Goal: Book appointment/travel/reservation

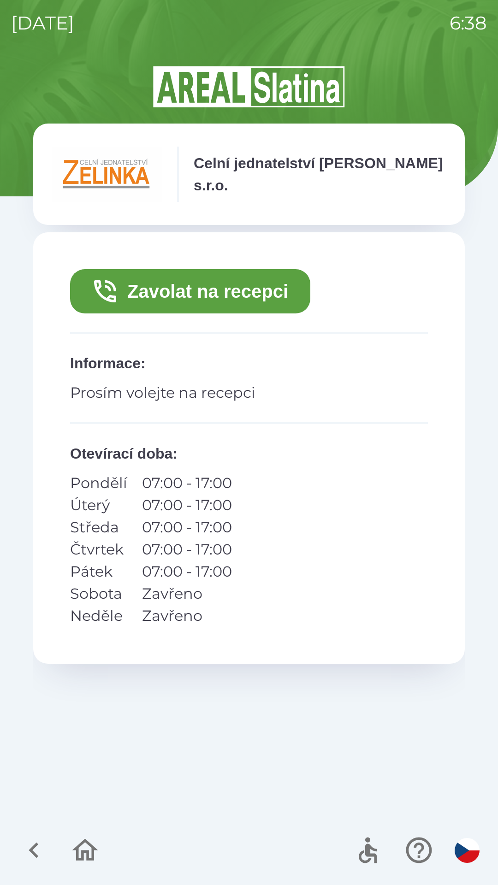
click at [32, 845] on icon "button" at bounding box center [33, 849] width 31 height 31
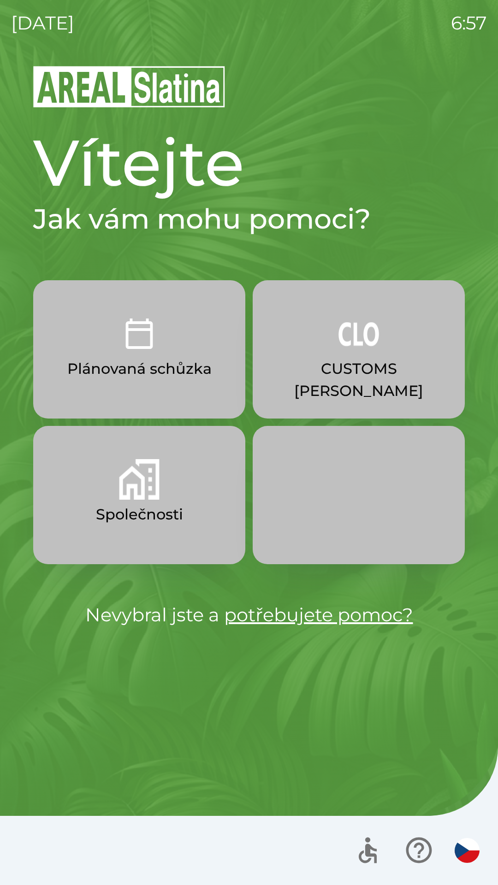
click at [394, 375] on p "CUSTOMS [PERSON_NAME]" at bounding box center [359, 380] width 168 height 44
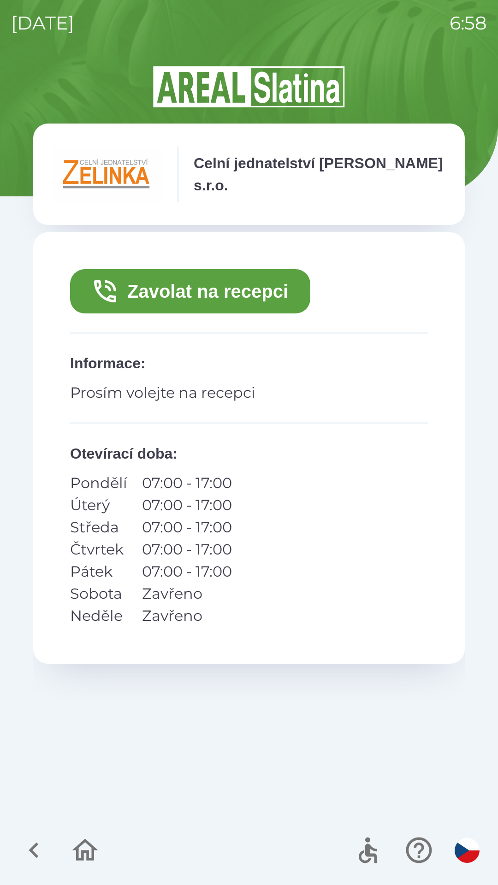
click at [179, 284] on button "Zavolat na recepci" at bounding box center [190, 291] width 240 height 44
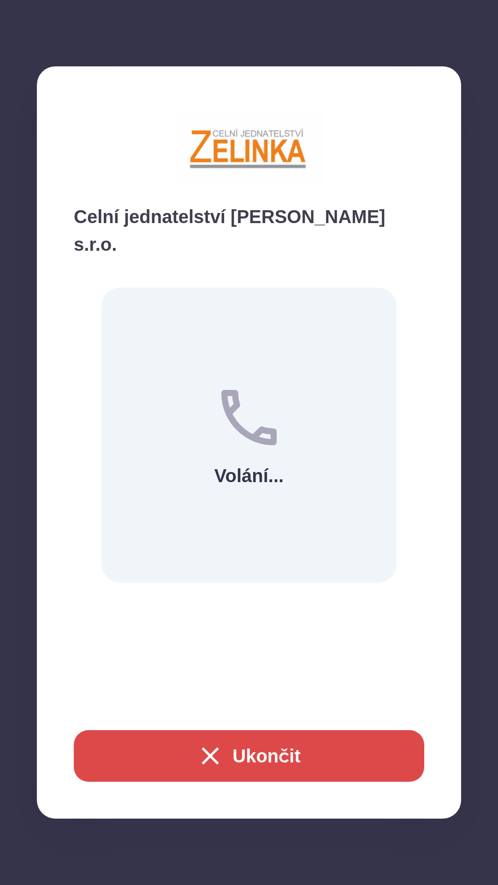
click at [243, 755] on button "Ukončit" at bounding box center [249, 756] width 350 height 52
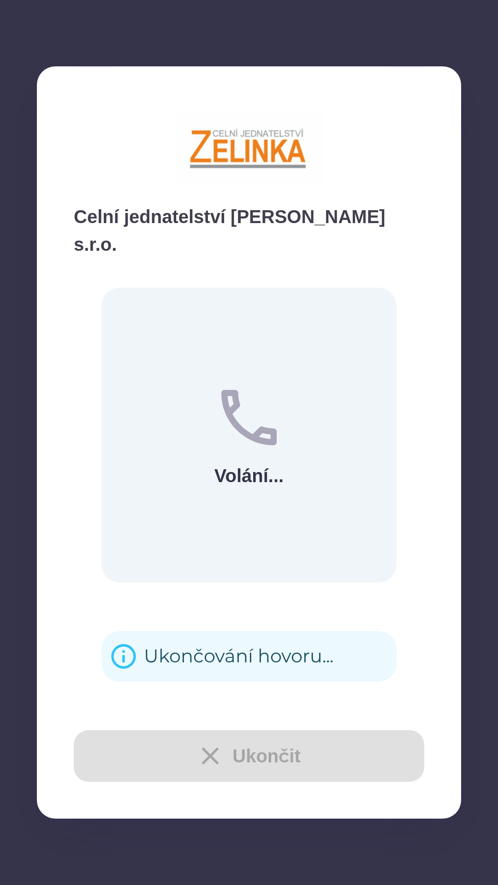
click at [203, 638] on div "Ukončování hovoru..." at bounding box center [238, 656] width 189 height 36
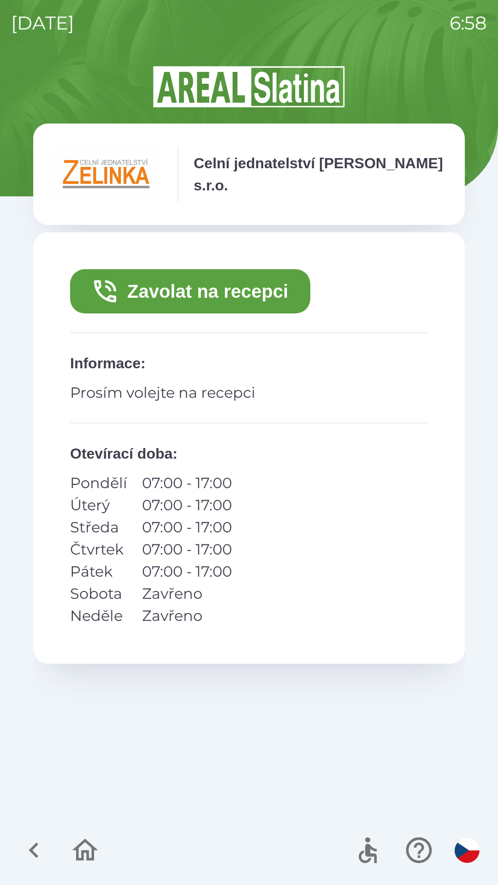
click at [29, 848] on icon "button" at bounding box center [33, 849] width 31 height 31
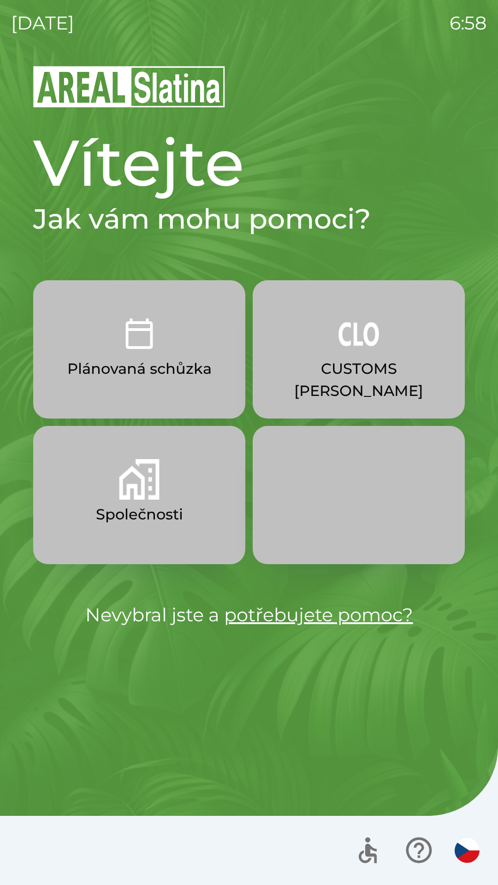
click at [346, 364] on p "CUSTOMS [PERSON_NAME]" at bounding box center [359, 380] width 168 height 44
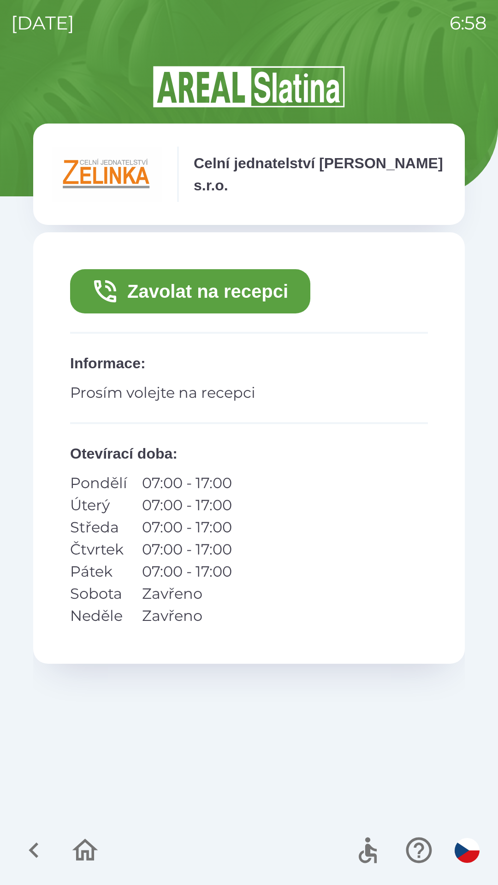
click at [217, 285] on button "Zavolat na recepci" at bounding box center [190, 291] width 240 height 44
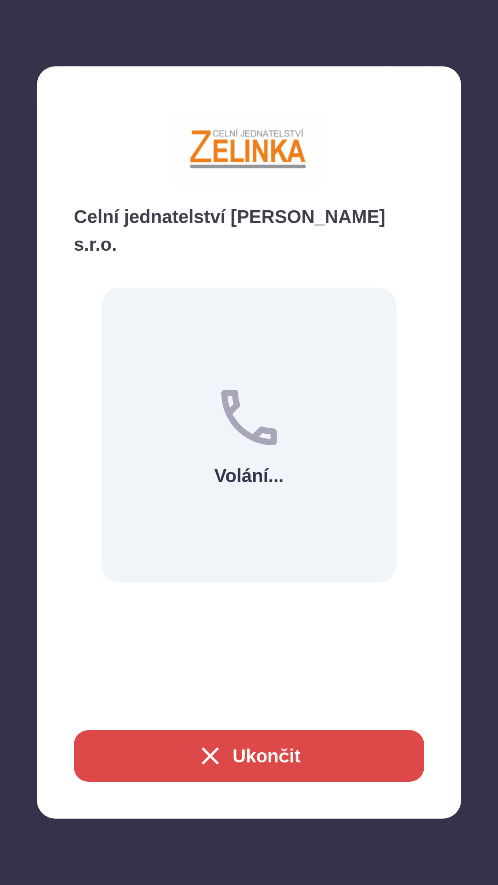
click at [187, 762] on button "Ukončit" at bounding box center [249, 756] width 350 height 52
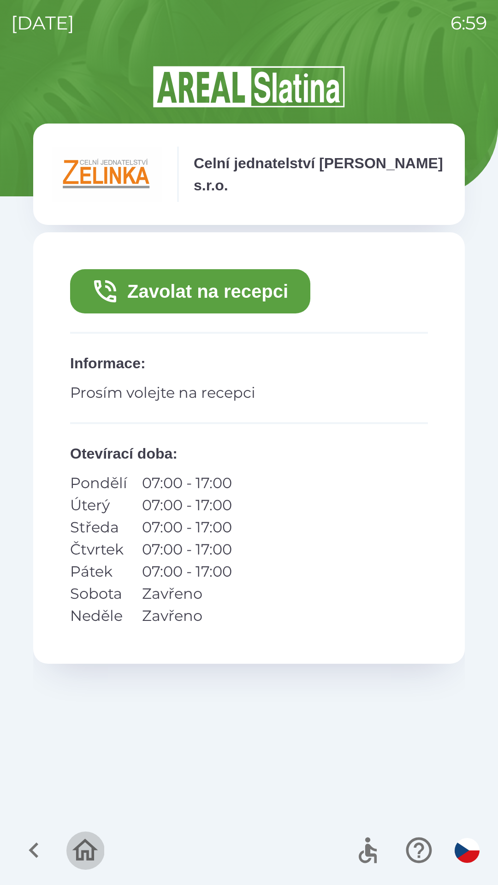
click at [74, 839] on icon "button" at bounding box center [85, 849] width 31 height 31
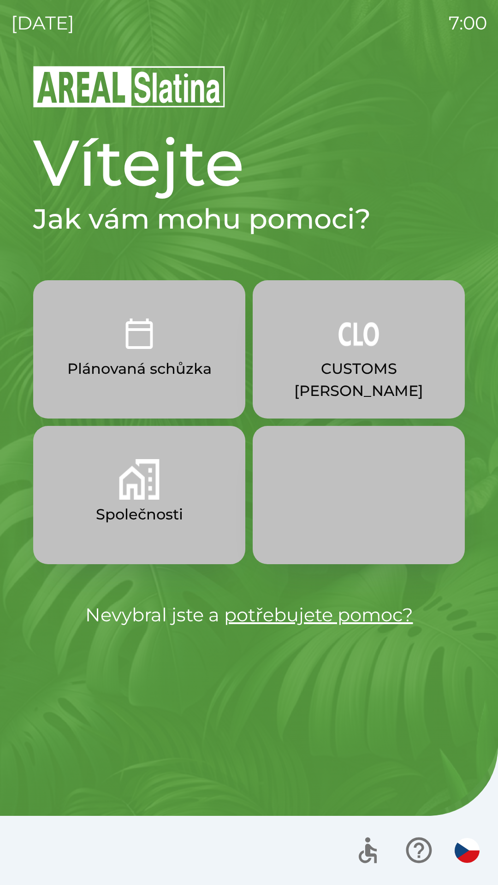
click at [289, 397] on button "CUSTOMS [PERSON_NAME]" at bounding box center [359, 349] width 212 height 138
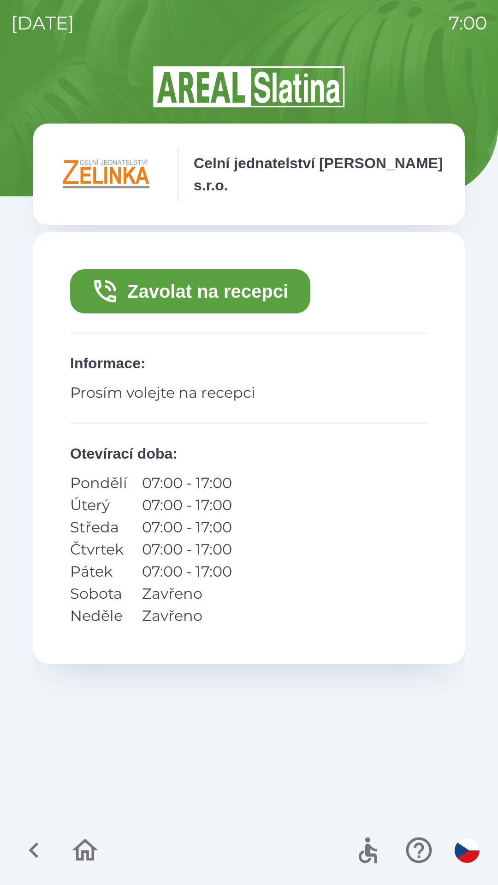
click at [150, 307] on button "Zavolat na recepci" at bounding box center [190, 291] width 240 height 44
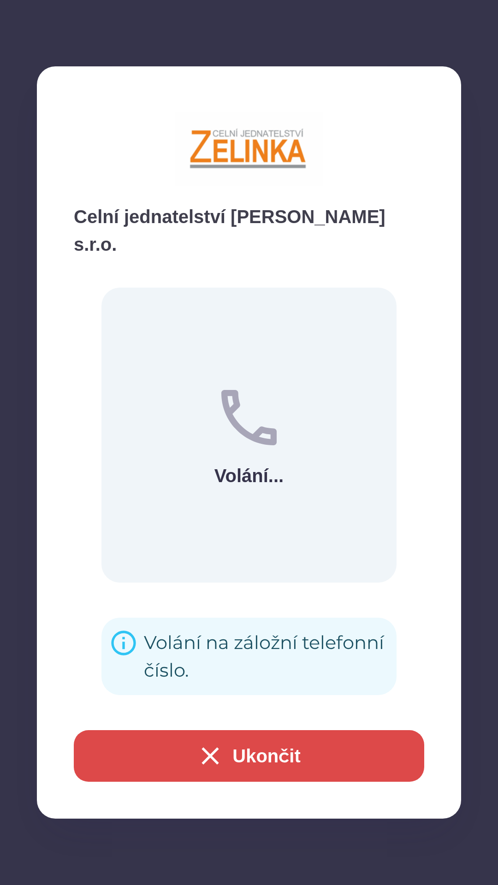
click at [150, 755] on button "Ukončit" at bounding box center [249, 756] width 350 height 52
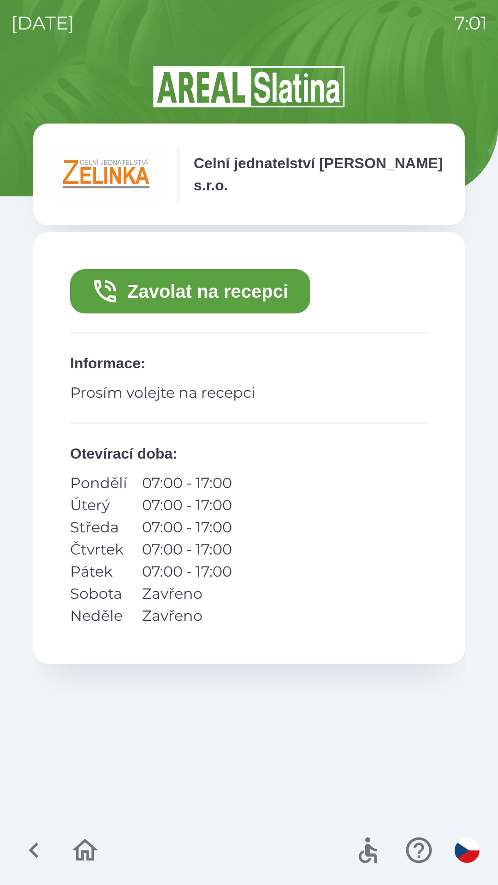
click at [85, 848] on icon "button" at bounding box center [85, 849] width 31 height 31
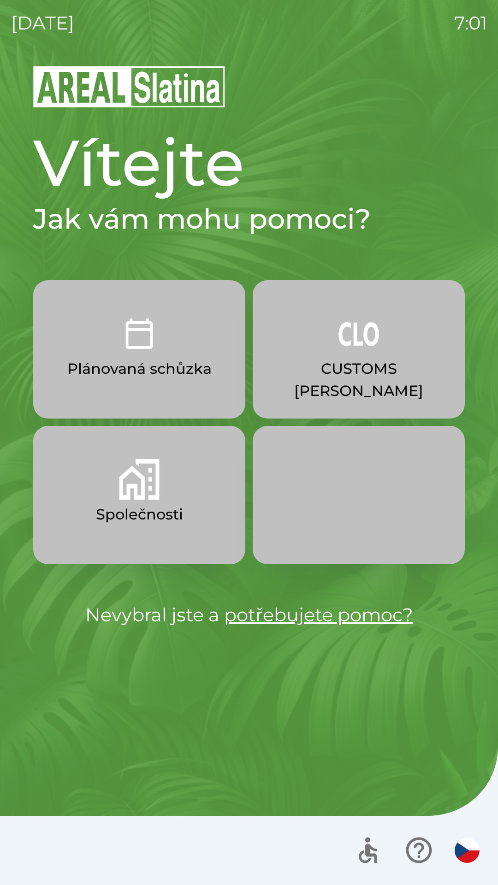
click at [392, 356] on button "CUSTOMS [PERSON_NAME]" at bounding box center [359, 349] width 212 height 138
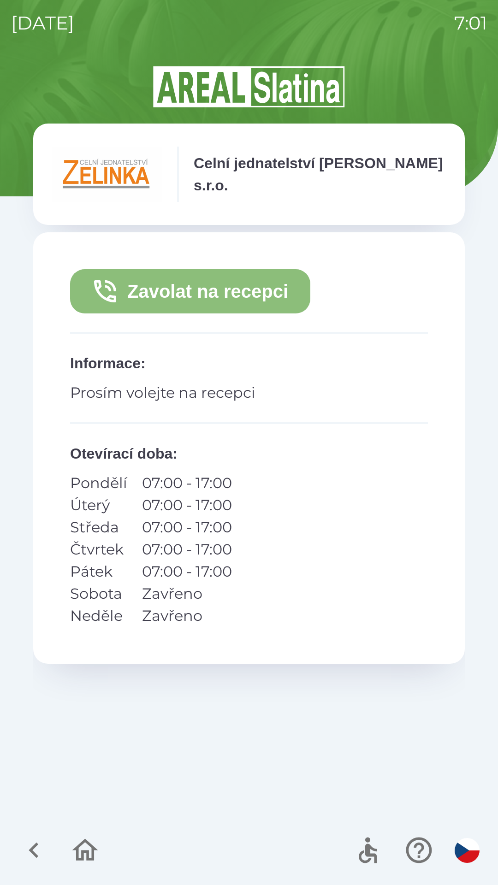
click at [111, 294] on icon "button" at bounding box center [104, 290] width 29 height 29
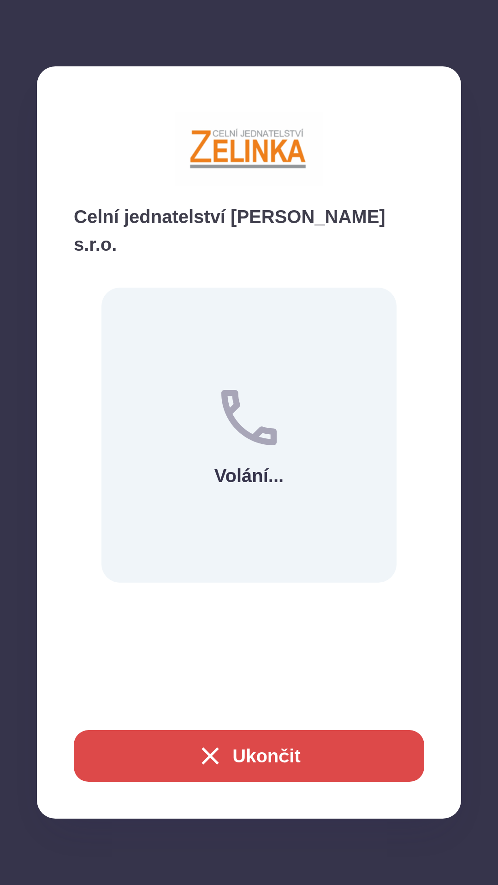
click at [199, 771] on button "Ukončit" at bounding box center [249, 756] width 350 height 52
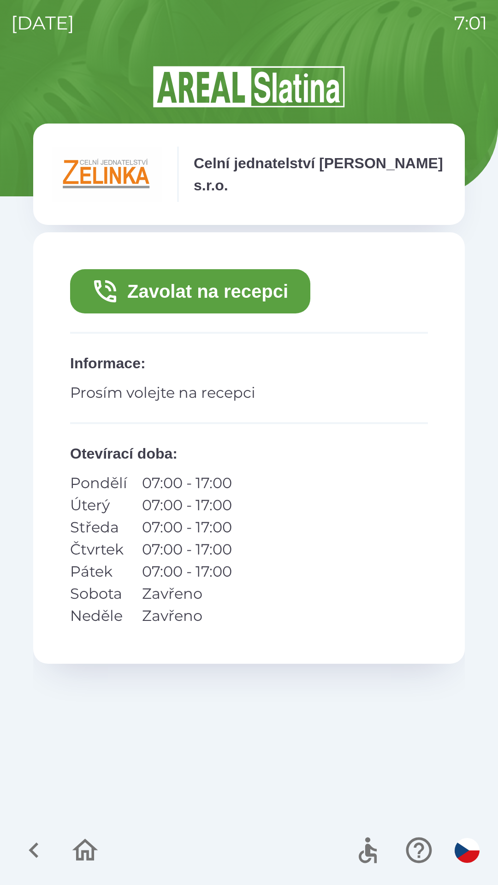
click at [34, 846] on icon "button" at bounding box center [34, 850] width 10 height 16
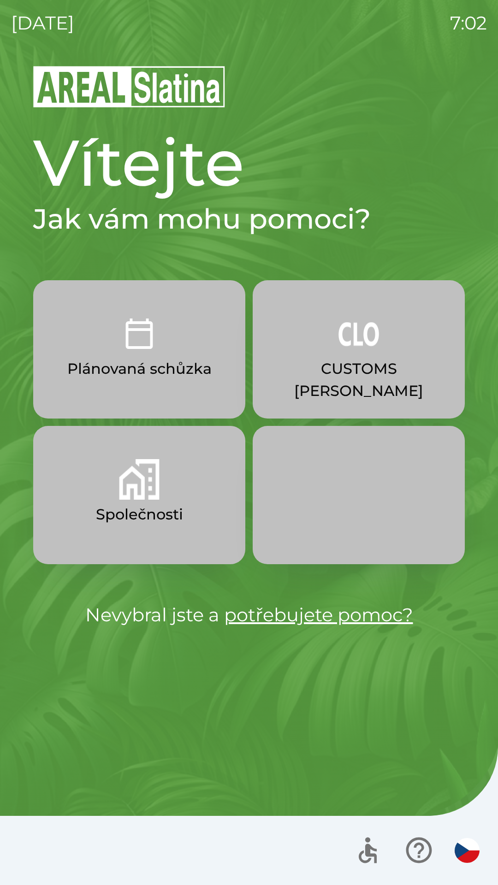
click at [338, 348] on button "CUSTOMS [PERSON_NAME]" at bounding box center [359, 349] width 212 height 138
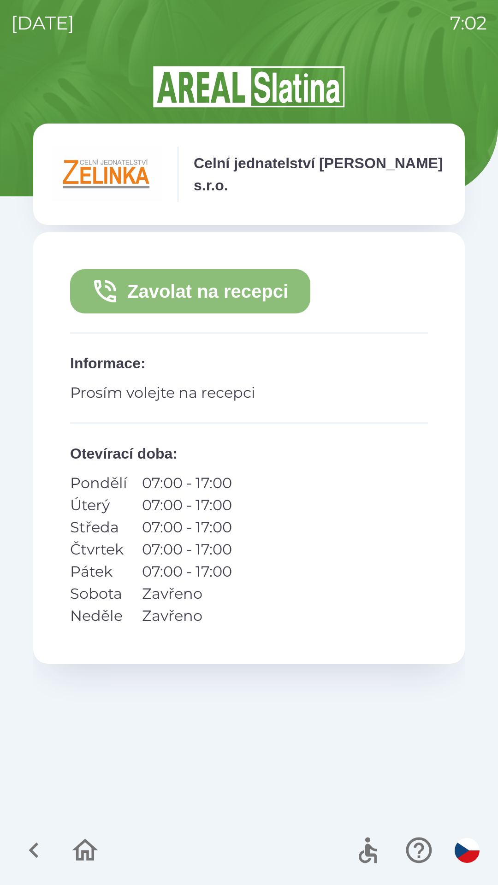
click at [187, 294] on button "Zavolat na recepci" at bounding box center [190, 291] width 240 height 44
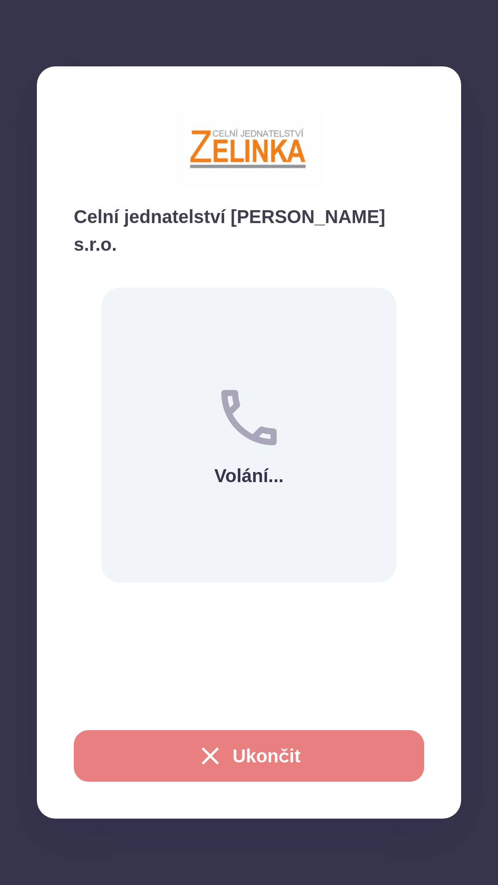
click at [282, 753] on button "Ukončit" at bounding box center [249, 756] width 350 height 52
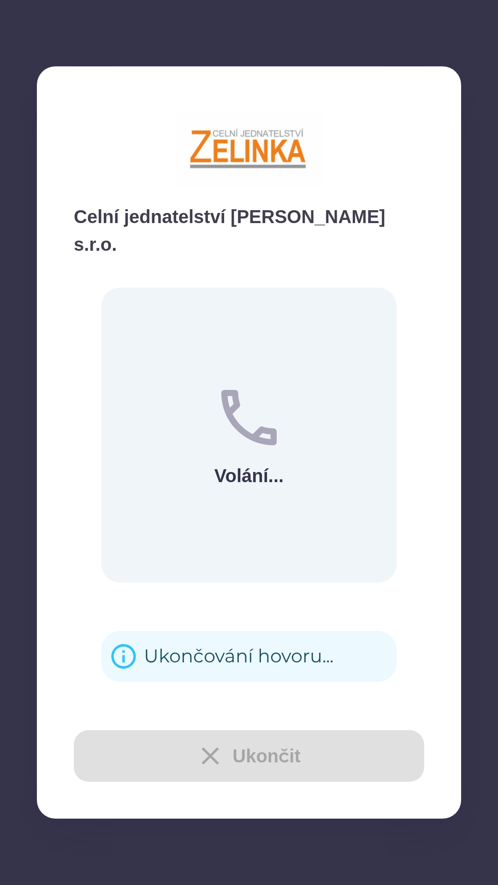
click at [289, 646] on div "Ukončování hovoru..." at bounding box center [238, 656] width 189 height 36
click at [223, 640] on div "Ukončování hovoru..." at bounding box center [238, 656] width 189 height 36
click at [224, 643] on div "Ukončování hovoru..." at bounding box center [238, 656] width 189 height 36
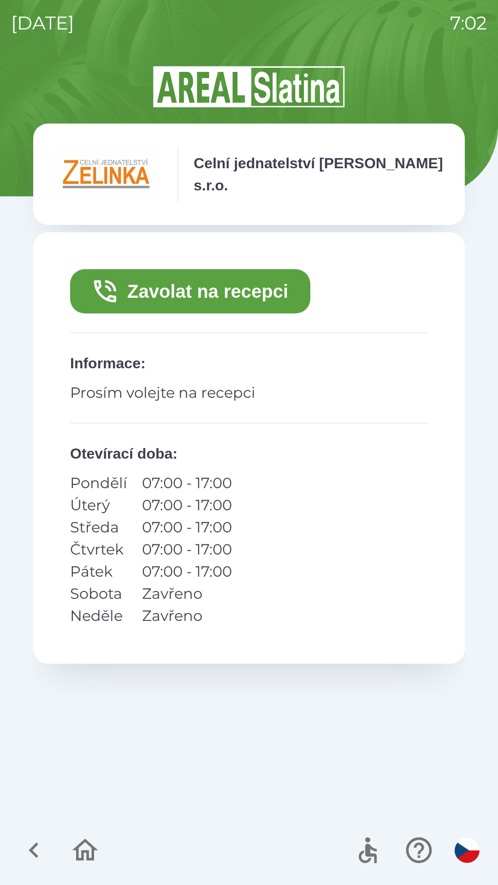
click at [27, 853] on icon "button" at bounding box center [33, 849] width 31 height 31
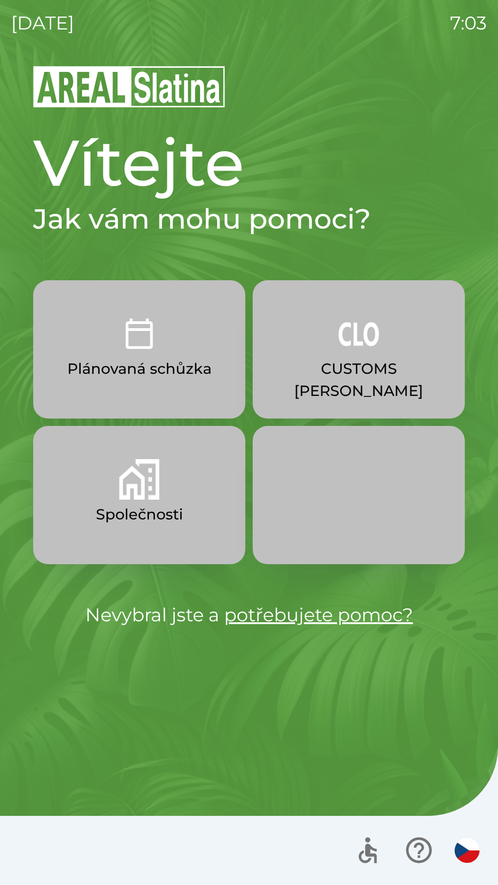
click at [339, 360] on p "CUSTOMS [PERSON_NAME]" at bounding box center [359, 380] width 168 height 44
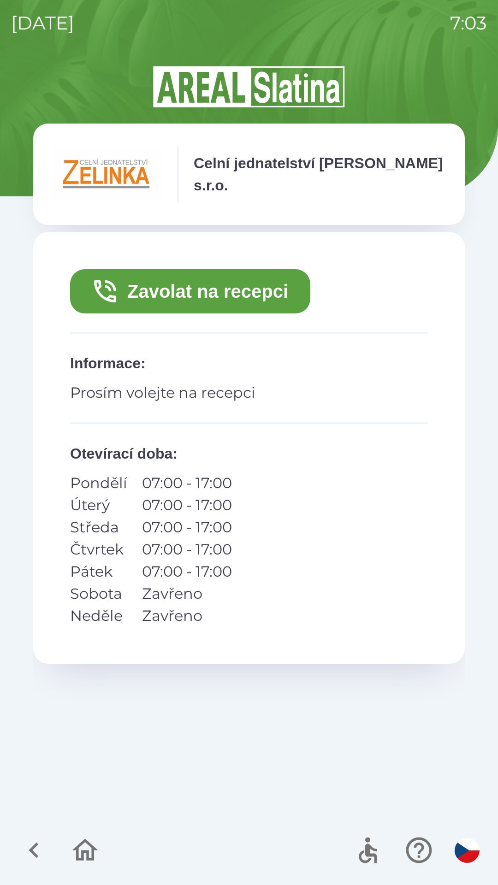
click at [205, 296] on button "Zavolat na recepci" at bounding box center [190, 291] width 240 height 44
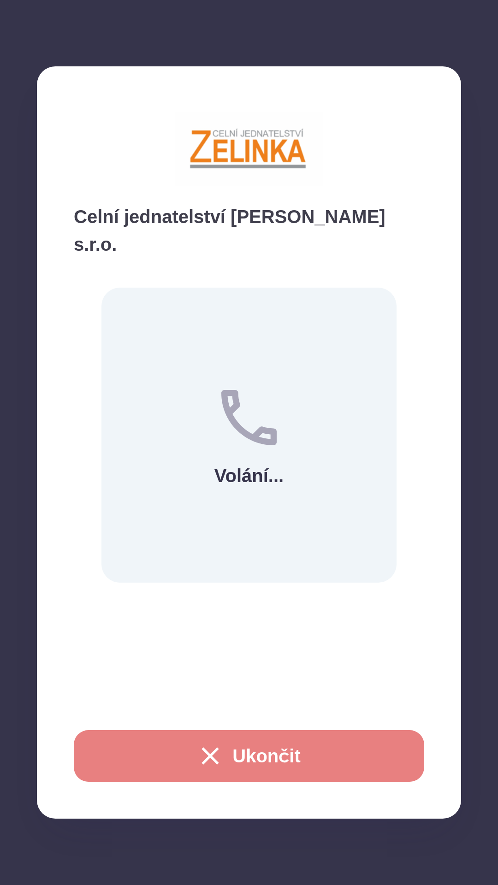
click at [254, 753] on button "Ukončit" at bounding box center [249, 756] width 350 height 52
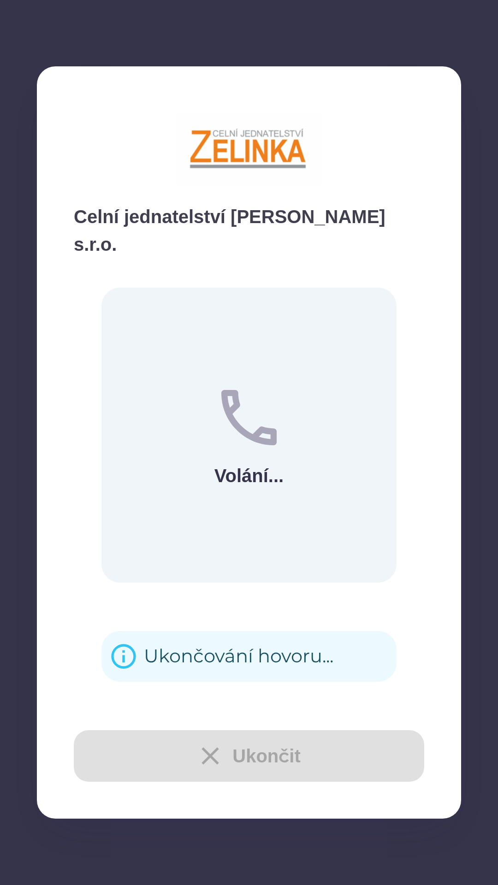
click at [196, 642] on div "Ukončování hovoru..." at bounding box center [238, 656] width 189 height 36
click at [179, 643] on div "Ukončování hovoru..." at bounding box center [238, 656] width 189 height 36
click at [224, 640] on div "Zavolat na recepci Informace : Prosím volejte na recepci Otevírací doba : Pondě…" at bounding box center [248, 447] width 431 height 431
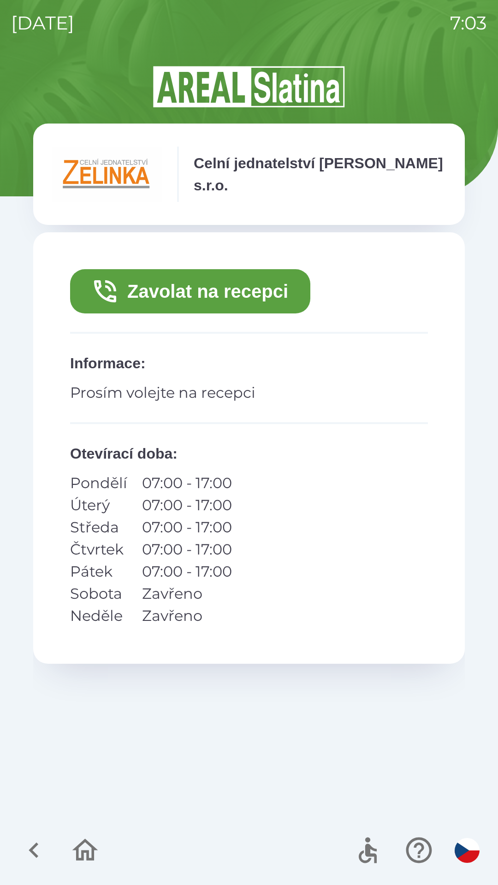
click at [42, 845] on icon "button" at bounding box center [33, 849] width 31 height 31
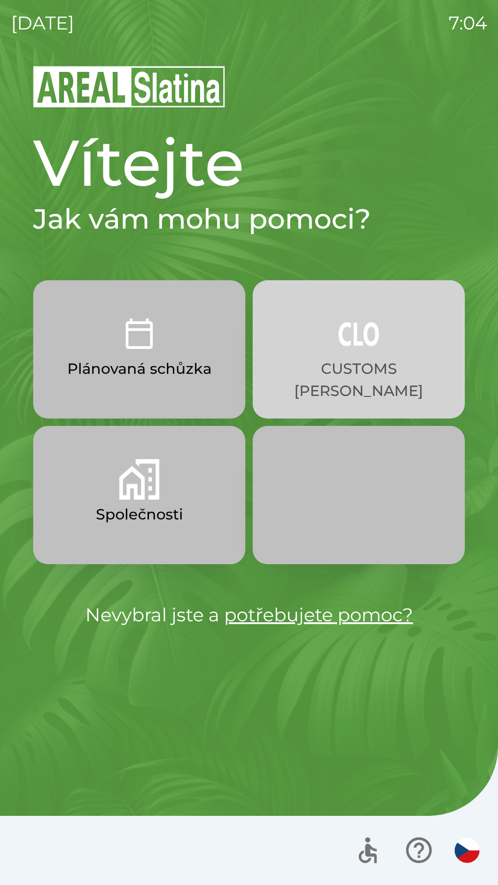
click at [293, 380] on button "CUSTOMS [PERSON_NAME]" at bounding box center [359, 349] width 212 height 138
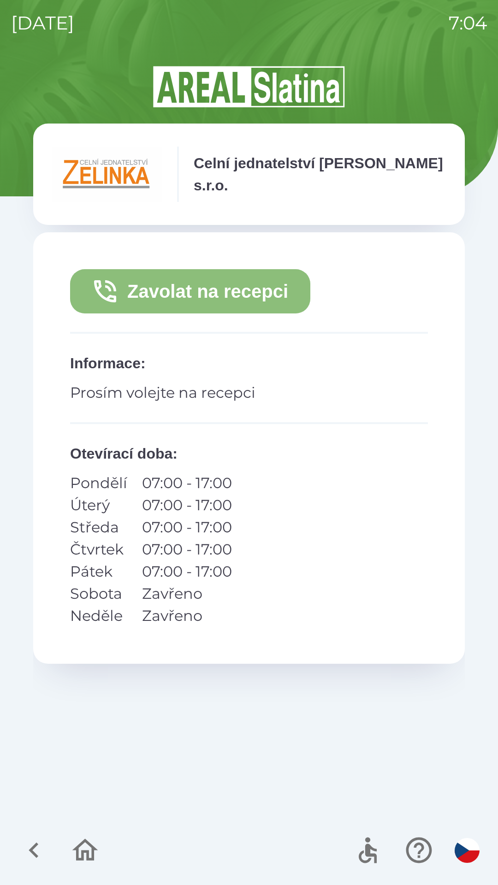
click at [212, 300] on button "Zavolat na recepci" at bounding box center [190, 291] width 240 height 44
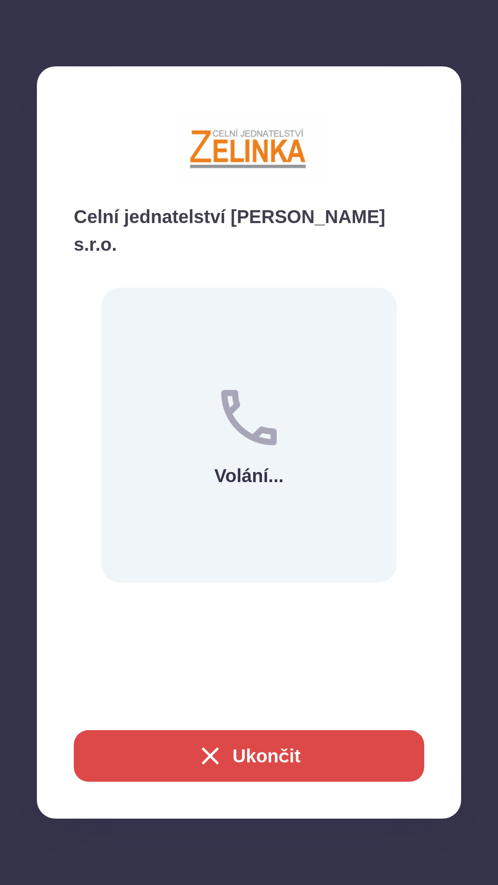
click at [233, 764] on button "Ukončit" at bounding box center [249, 756] width 350 height 52
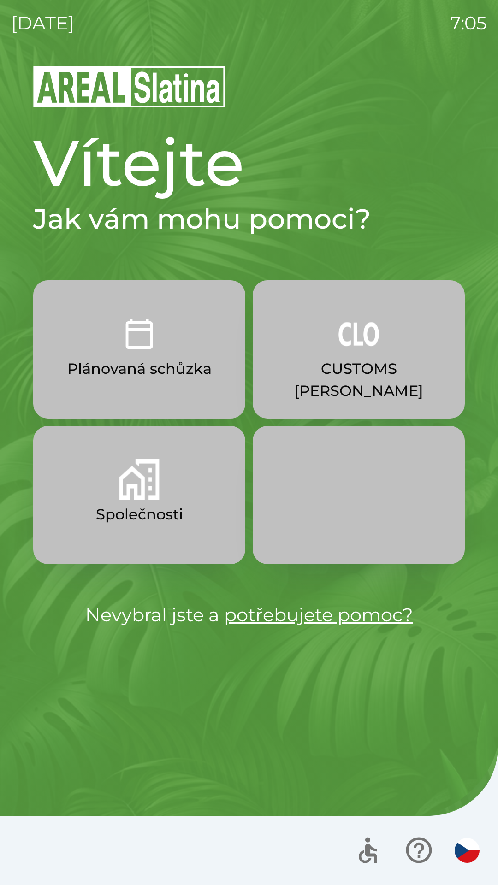
click at [392, 376] on p "CUSTOMS [PERSON_NAME]" at bounding box center [359, 380] width 168 height 44
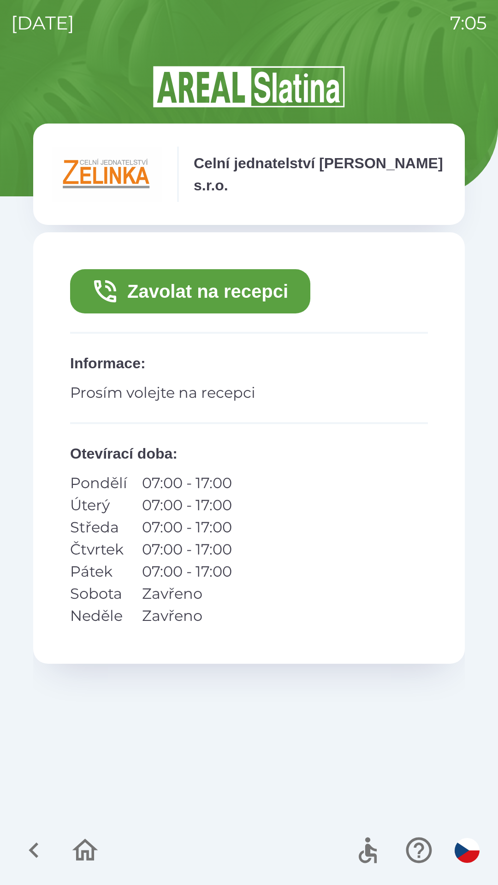
click at [270, 292] on button "Zavolat na recepci" at bounding box center [190, 291] width 240 height 44
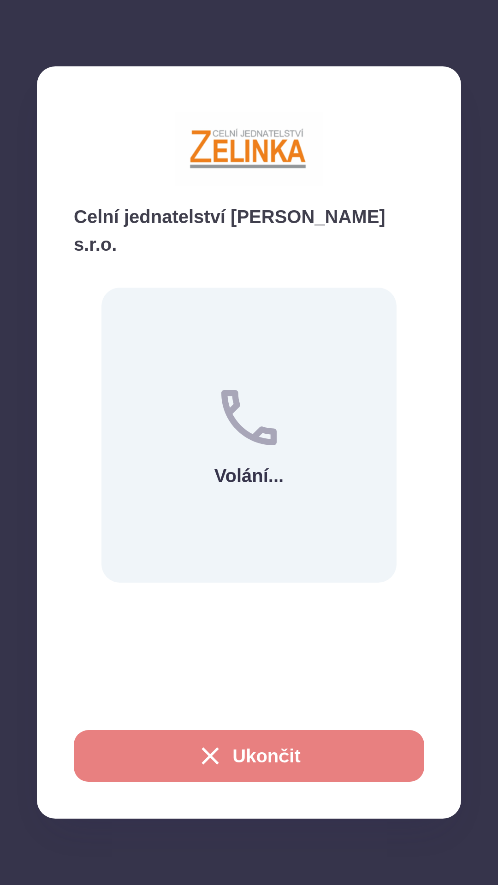
click at [374, 746] on button "Ukončit" at bounding box center [249, 756] width 350 height 52
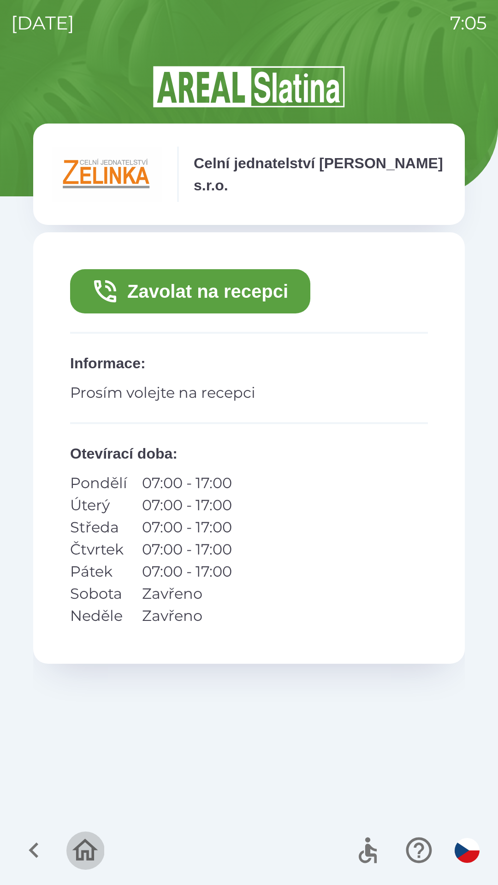
click at [92, 839] on icon "button" at bounding box center [85, 849] width 31 height 31
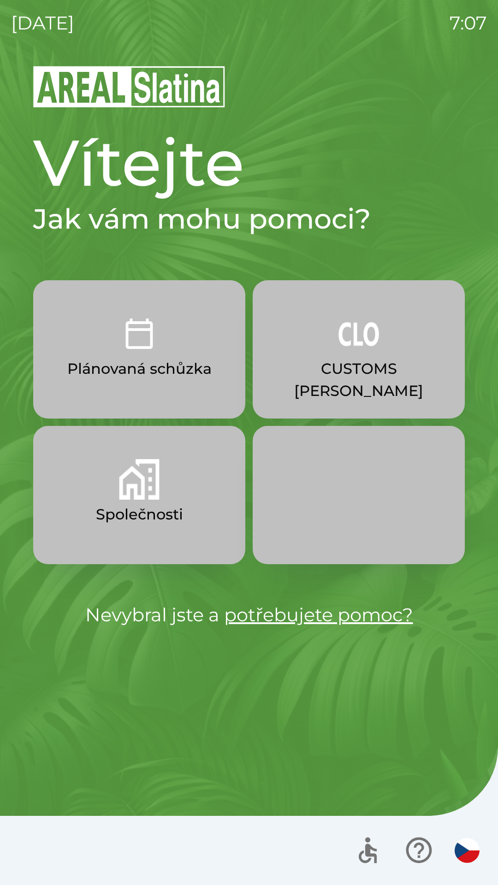
click at [358, 359] on p "CUSTOMS [PERSON_NAME]" at bounding box center [359, 380] width 168 height 44
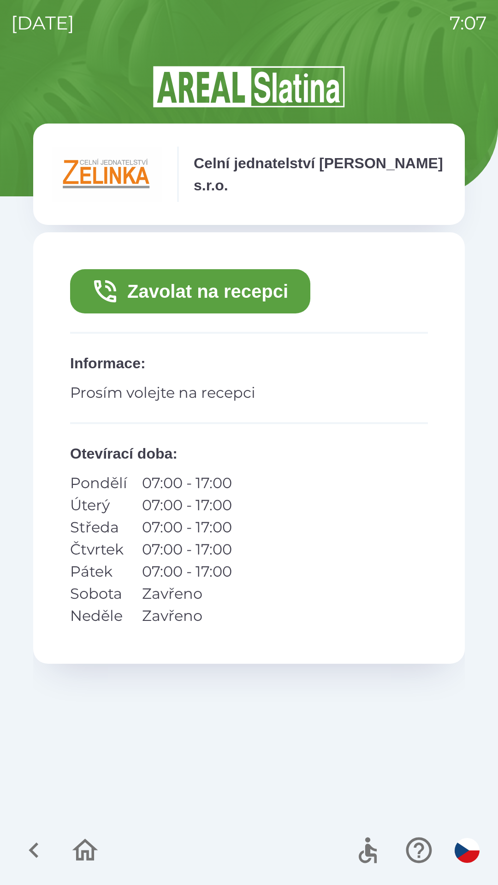
click at [204, 291] on button "Zavolat na recepci" at bounding box center [190, 291] width 240 height 44
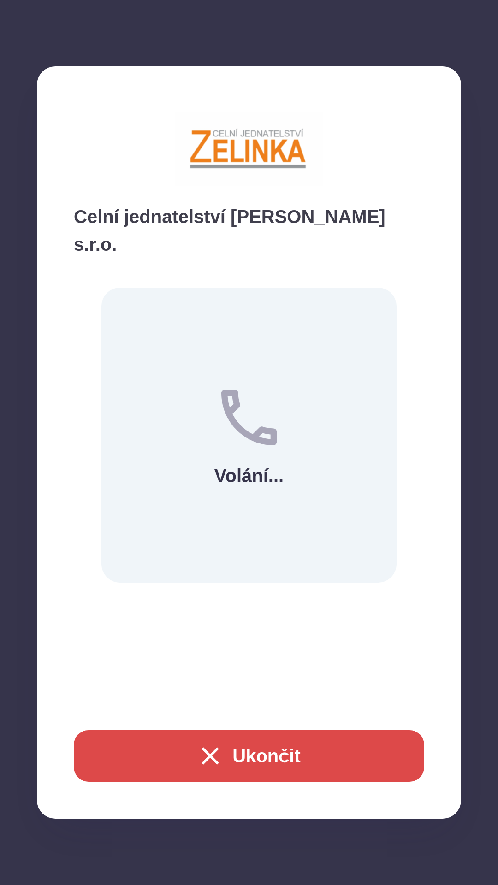
click at [261, 750] on button "Ukončit" at bounding box center [249, 756] width 350 height 52
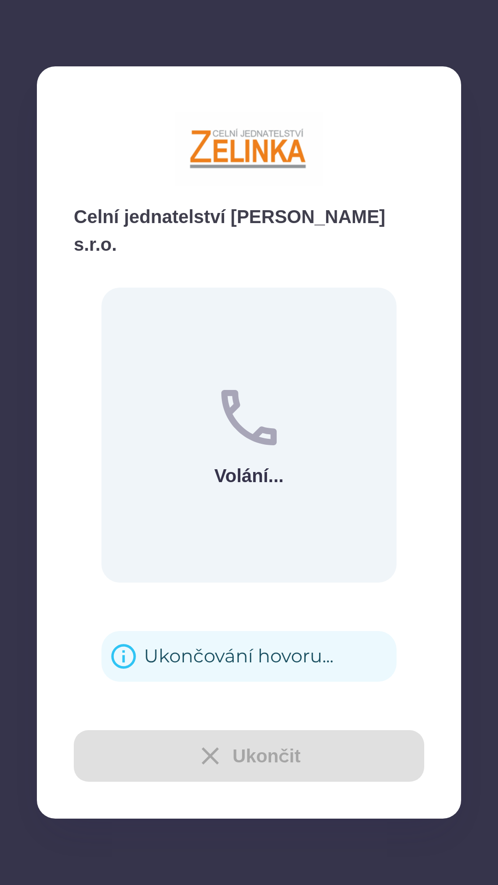
click at [279, 748] on div "Ukončit" at bounding box center [249, 756] width 350 height 52
click at [288, 748] on div "Ukončit" at bounding box center [249, 756] width 350 height 52
click at [290, 746] on div "Ukončit" at bounding box center [249, 756] width 350 height 52
click at [222, 648] on div "Ukončování hovoru..." at bounding box center [238, 656] width 189 height 36
click at [226, 640] on div "Ukončování hovoru..." at bounding box center [238, 656] width 189 height 36
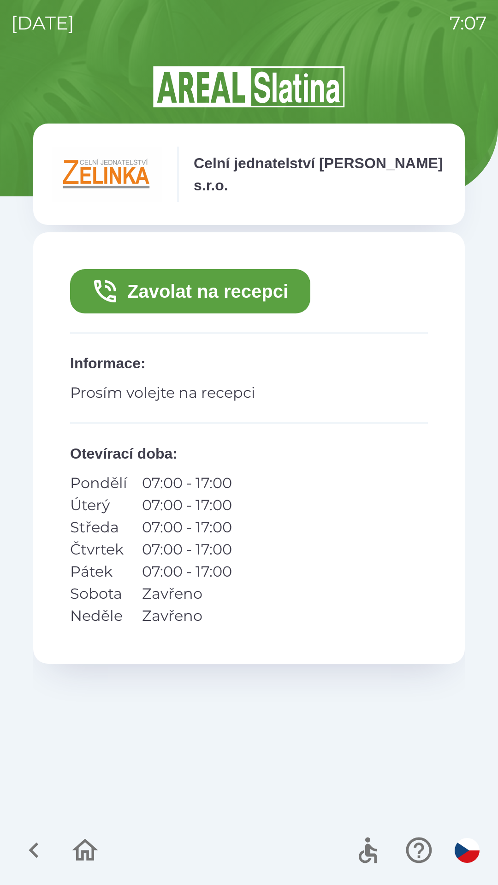
click at [33, 846] on icon "button" at bounding box center [34, 850] width 10 height 16
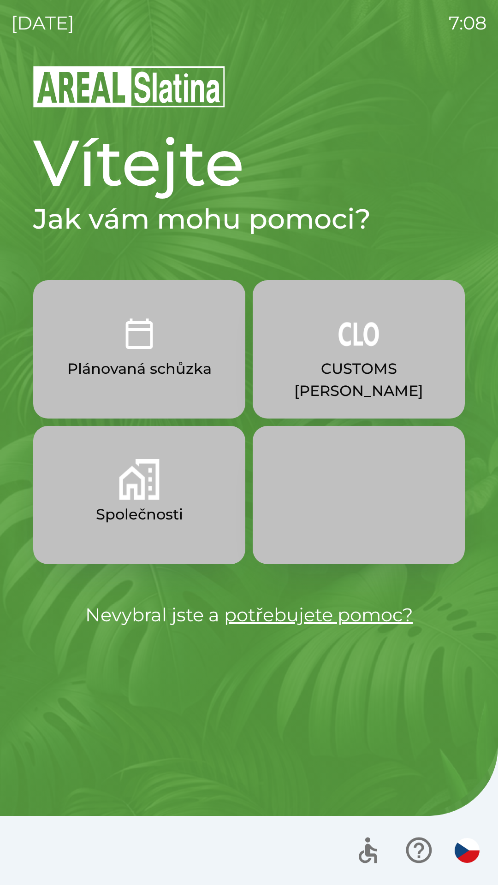
click at [362, 355] on button "CUSTOMS [PERSON_NAME]" at bounding box center [359, 349] width 212 height 138
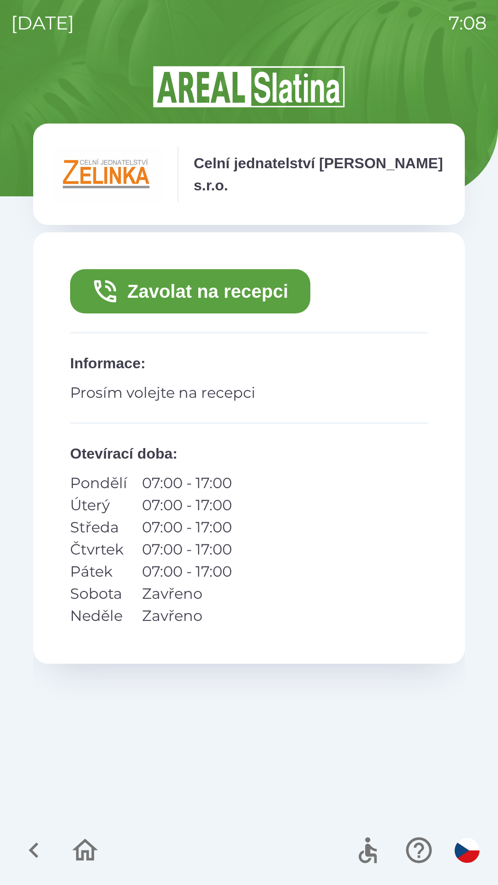
click at [225, 293] on button "Zavolat na recepci" at bounding box center [190, 291] width 240 height 44
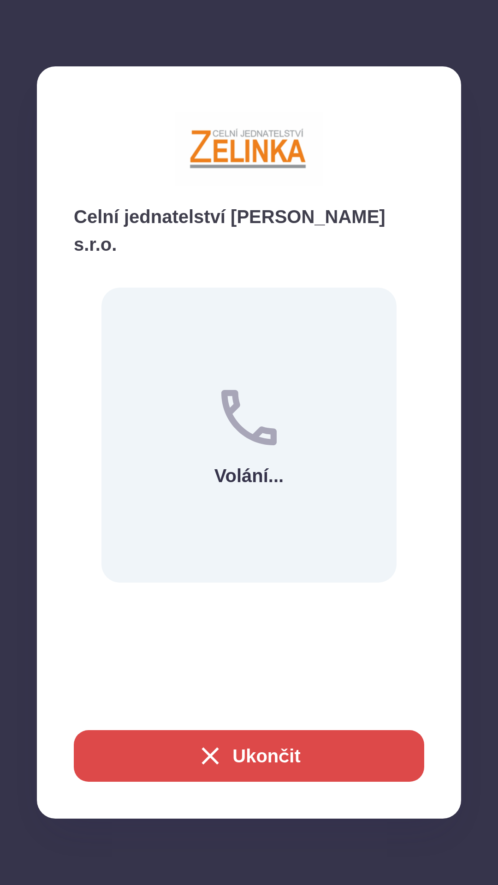
click at [271, 752] on button "Ukončit" at bounding box center [249, 756] width 350 height 52
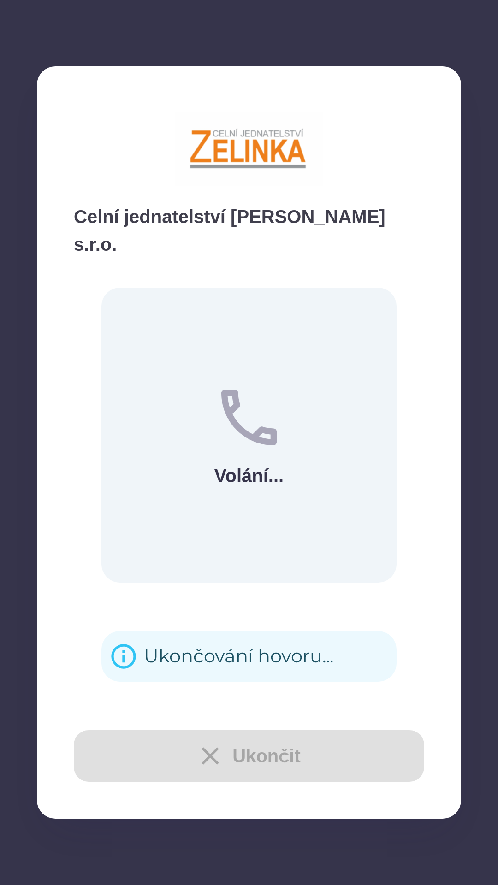
click at [245, 638] on div "Ukončování hovoru..." at bounding box center [238, 656] width 189 height 36
click at [232, 642] on div "Ukončování hovoru..." at bounding box center [238, 656] width 189 height 36
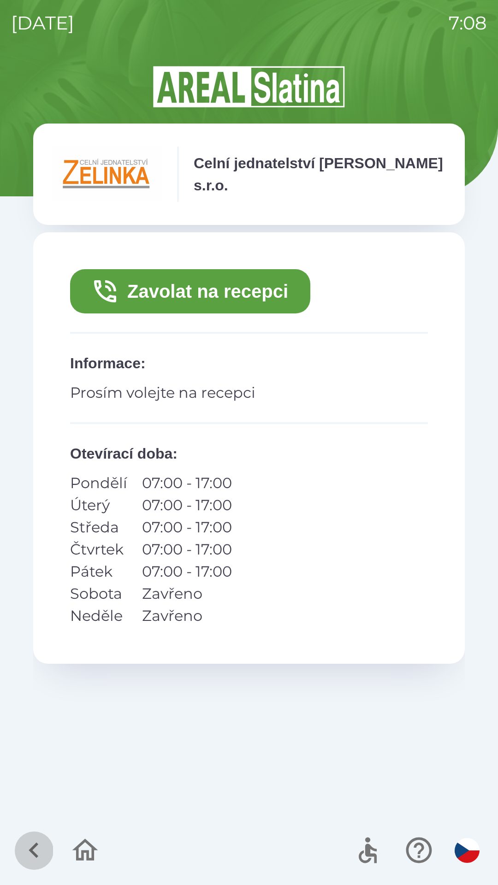
click at [37, 847] on icon "button" at bounding box center [33, 849] width 31 height 31
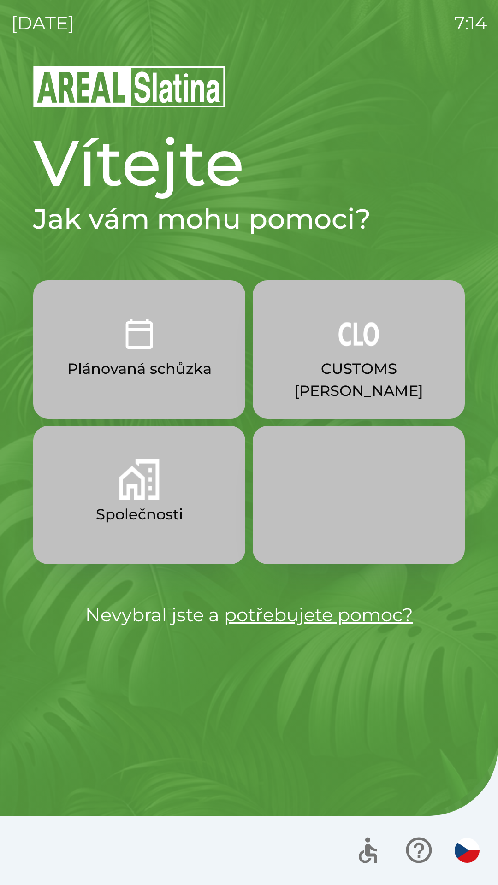
click at [358, 341] on img "button" at bounding box center [358, 333] width 41 height 41
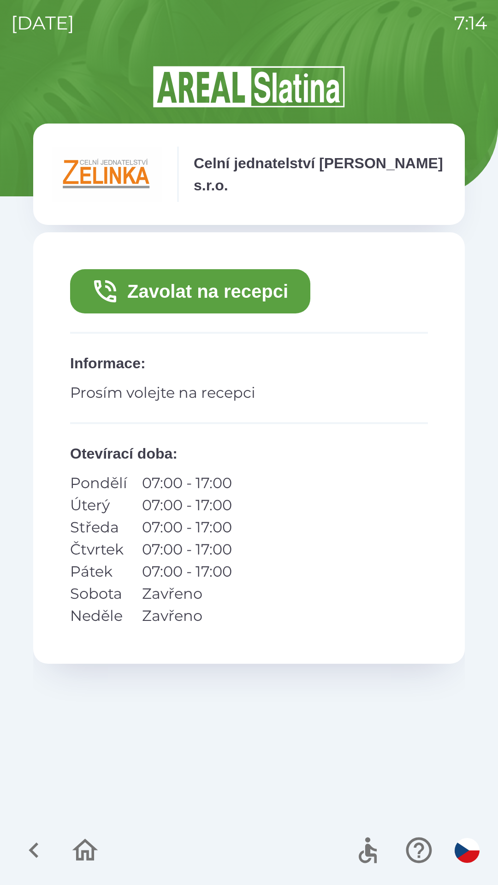
click at [233, 293] on button "Zavolat na recepci" at bounding box center [190, 291] width 240 height 44
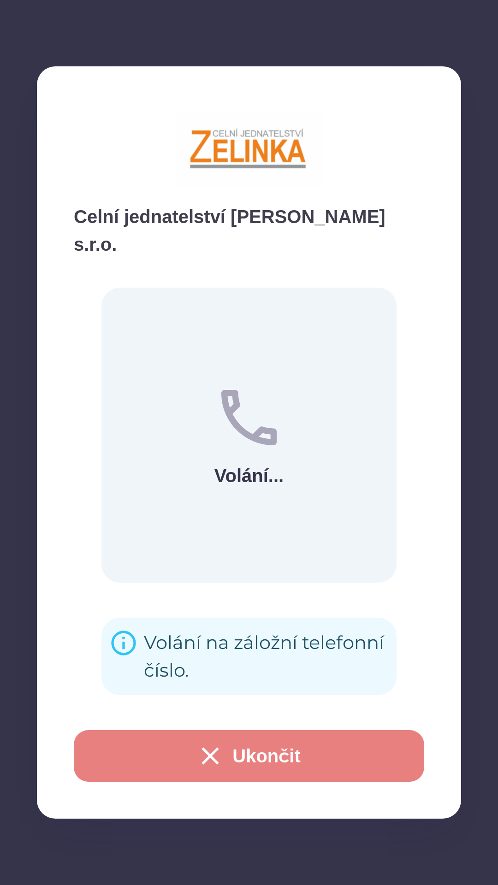
click at [278, 754] on button "Ukončit" at bounding box center [249, 756] width 350 height 52
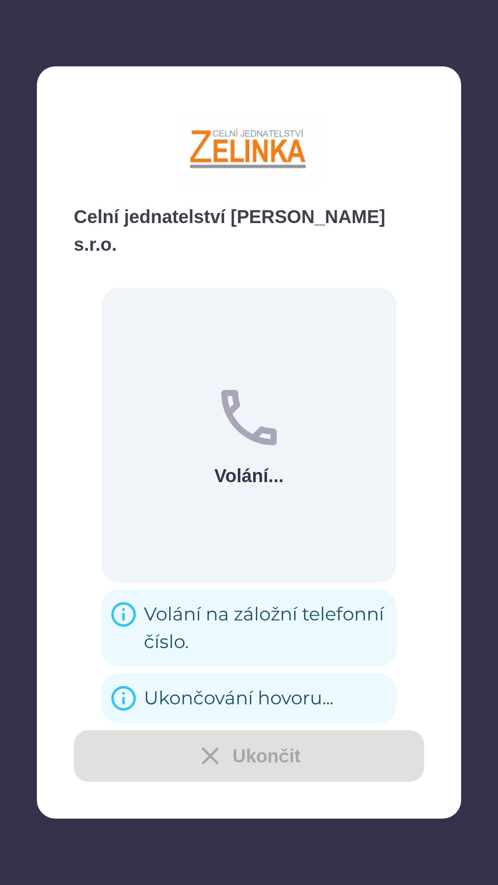
click at [253, 751] on div "Zavolat na recepci Informace : Prosím volejte na recepci Otevírací doba : Pondě…" at bounding box center [248, 521] width 431 height 578
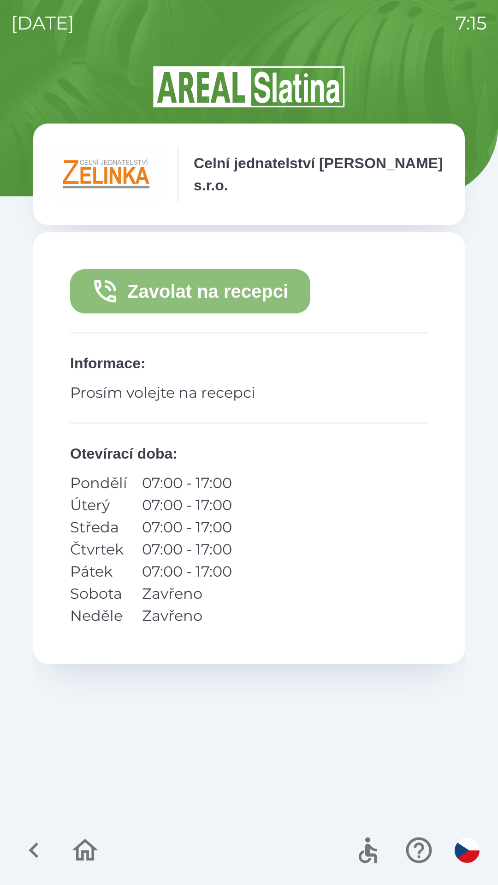
click at [225, 291] on button "Zavolat na recepci" at bounding box center [190, 291] width 240 height 44
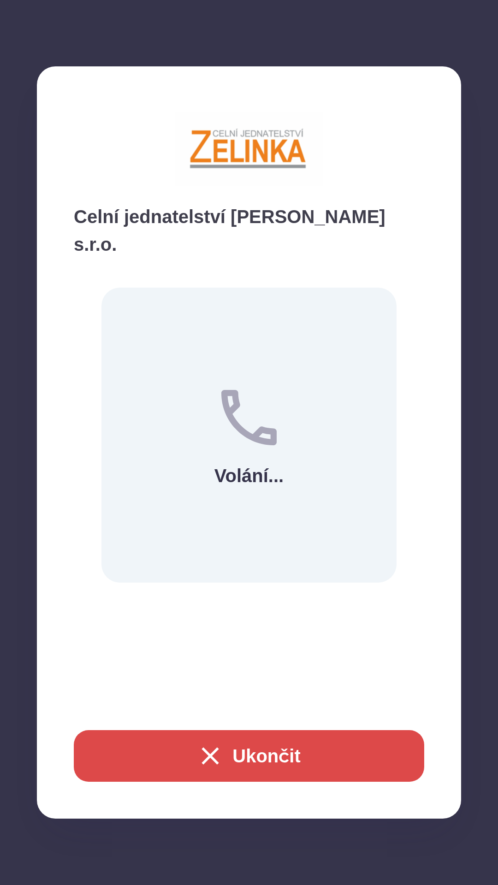
click at [262, 744] on button "Ukončit" at bounding box center [249, 756] width 350 height 52
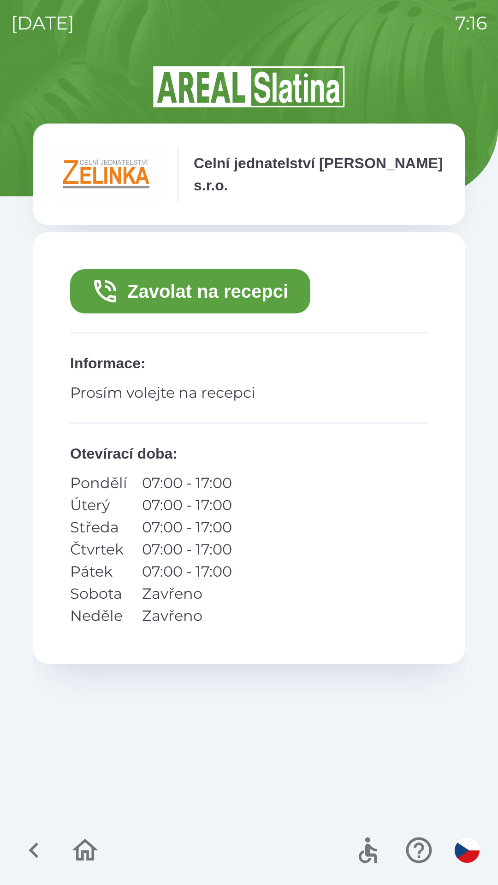
click at [36, 845] on icon "button" at bounding box center [34, 850] width 10 height 16
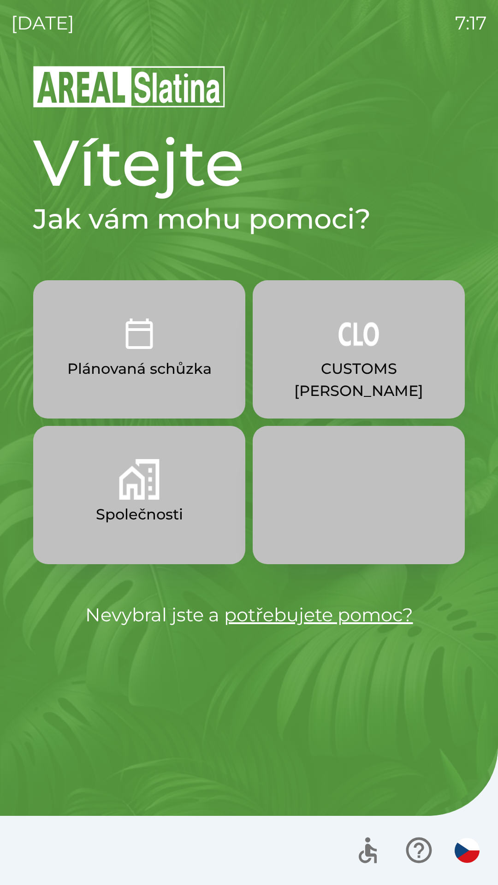
click at [348, 368] on p "CUSTOMS [PERSON_NAME]" at bounding box center [359, 380] width 168 height 44
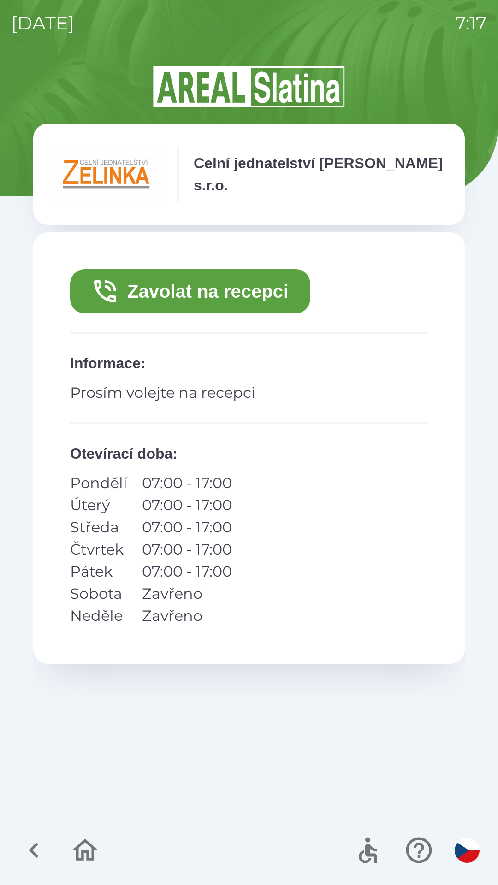
click at [259, 292] on button "Zavolat na recepci" at bounding box center [190, 291] width 240 height 44
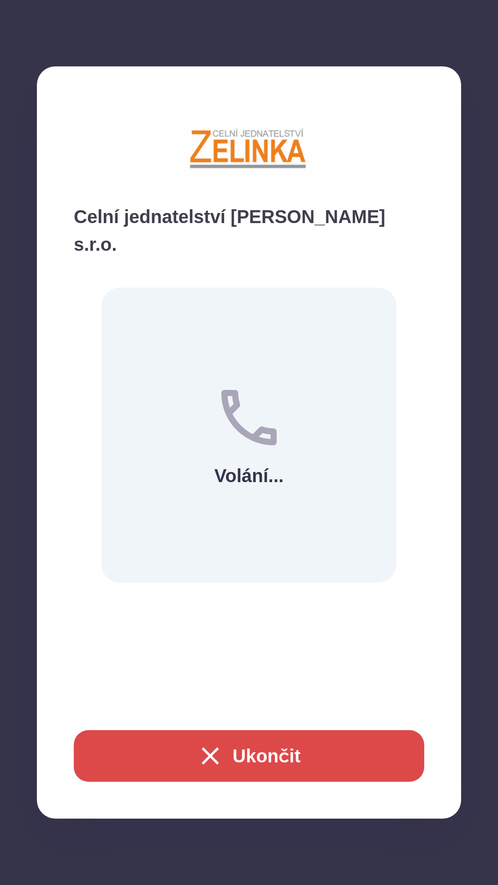
click at [309, 750] on button "Ukončit" at bounding box center [249, 756] width 350 height 52
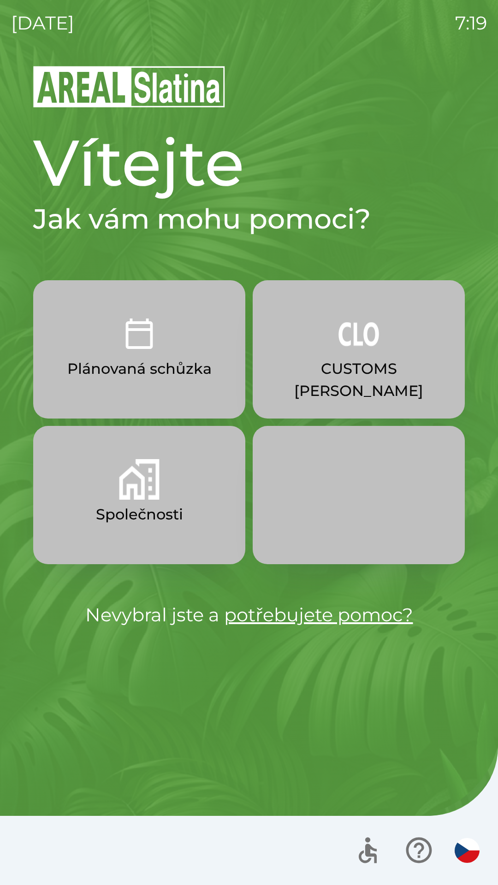
click at [110, 502] on button "Společnosti" at bounding box center [139, 495] width 212 height 138
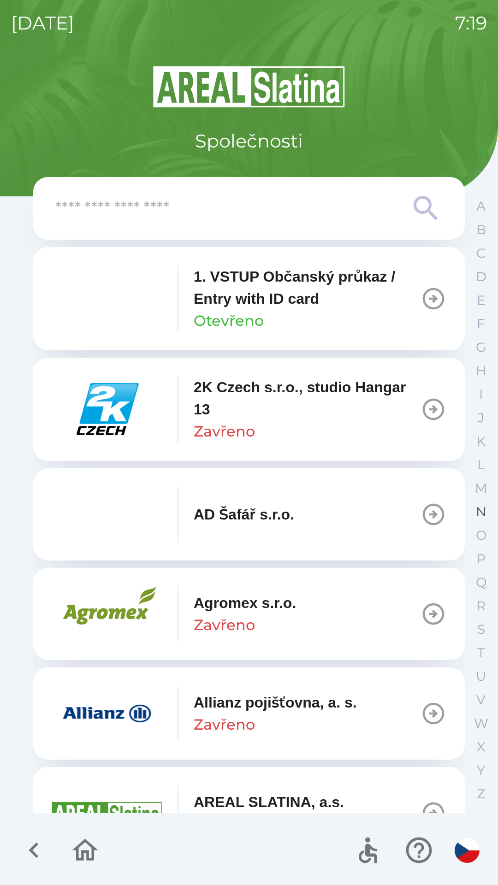
click at [477, 509] on p "N" at bounding box center [481, 512] width 11 height 16
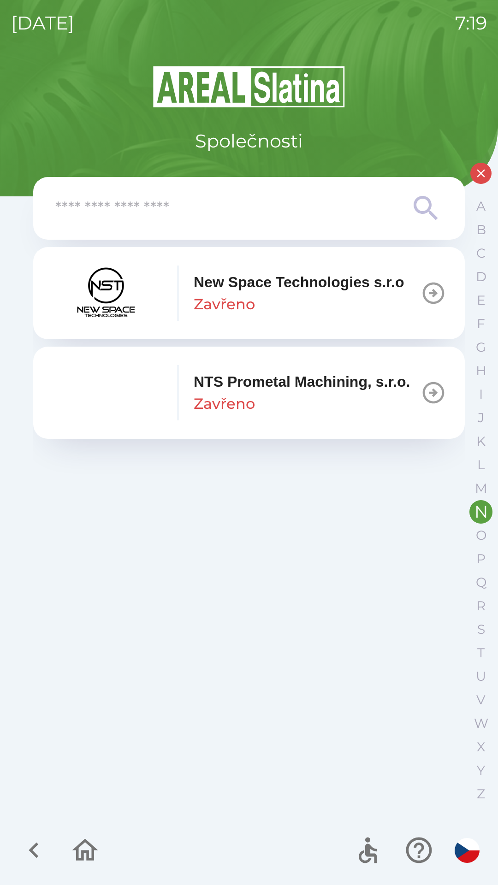
click at [242, 393] on p "NTS Prometal Machining, s.r.o." at bounding box center [302, 381] width 216 height 22
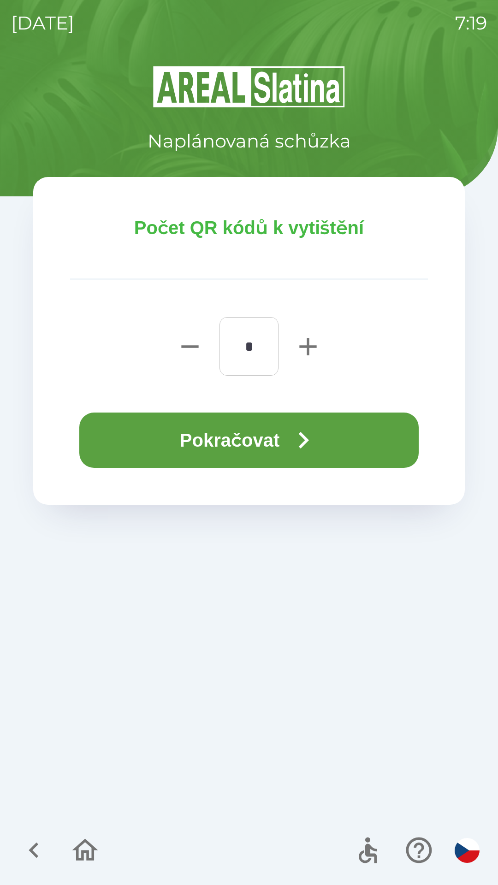
click at [297, 346] on icon "button" at bounding box center [307, 346] width 29 height 29
type input "*"
click at [201, 446] on button "Pokračovat" at bounding box center [248, 439] width 339 height 55
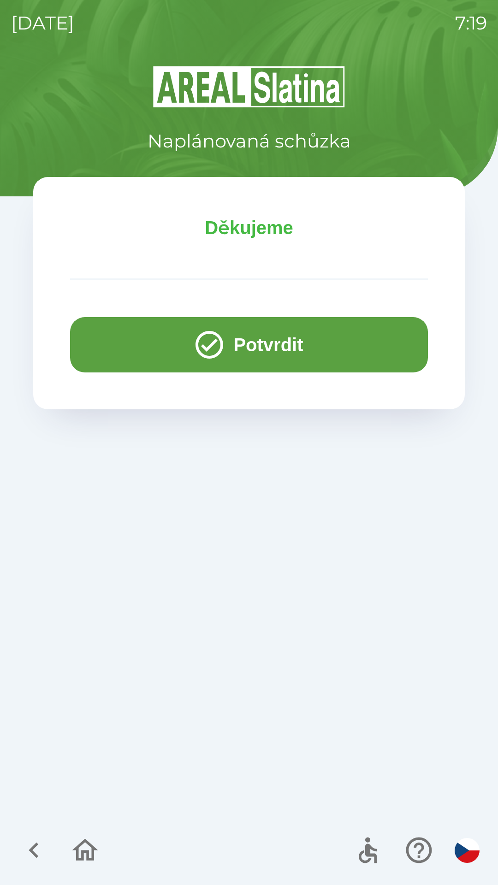
click at [123, 341] on button "Potvrdit" at bounding box center [249, 344] width 358 height 55
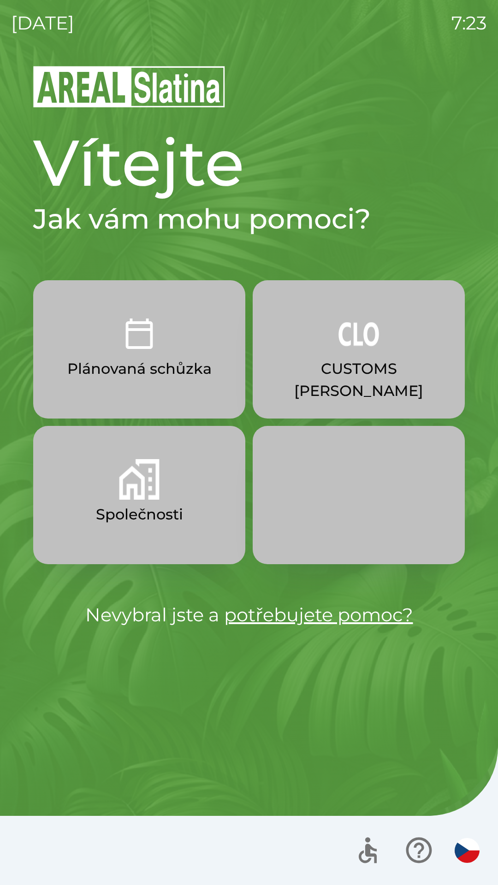
click at [120, 500] on button "Společnosti" at bounding box center [139, 495] width 212 height 138
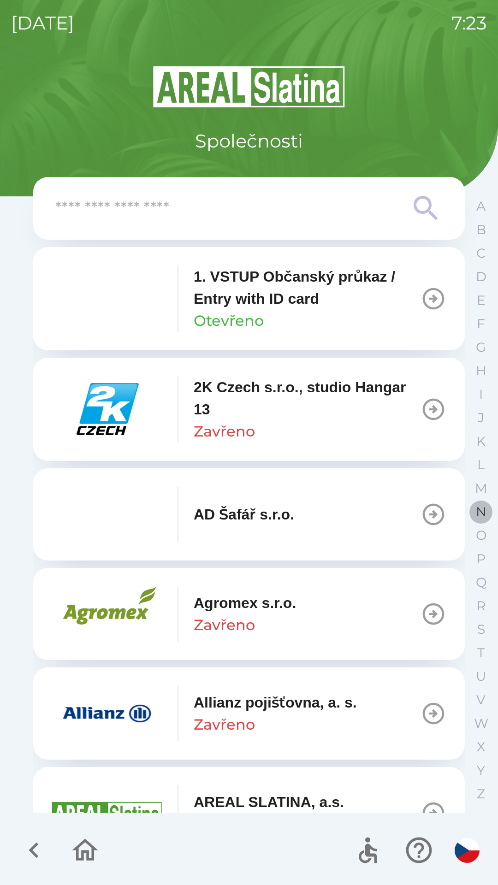
click at [474, 516] on button "N" at bounding box center [480, 511] width 23 height 23
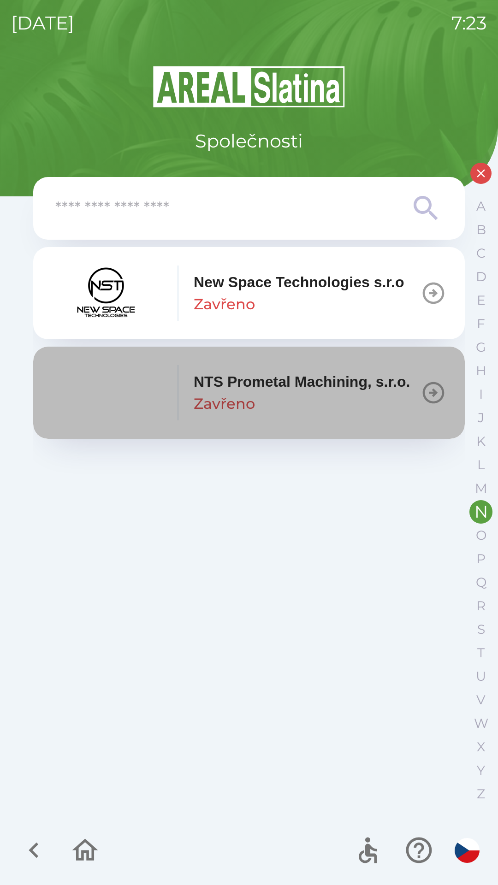
click at [261, 393] on p "NTS Prometal Machining, s.r.o." at bounding box center [302, 381] width 216 height 22
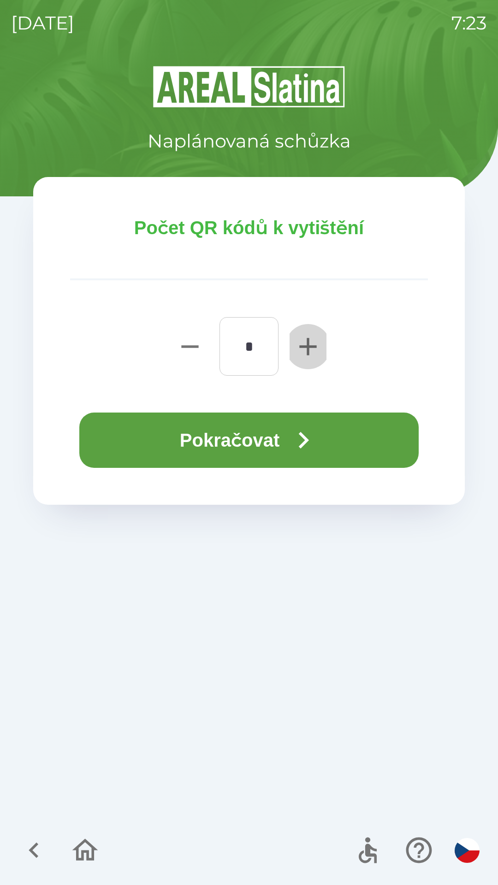
click at [305, 351] on icon "button" at bounding box center [307, 346] width 29 height 29
type input "*"
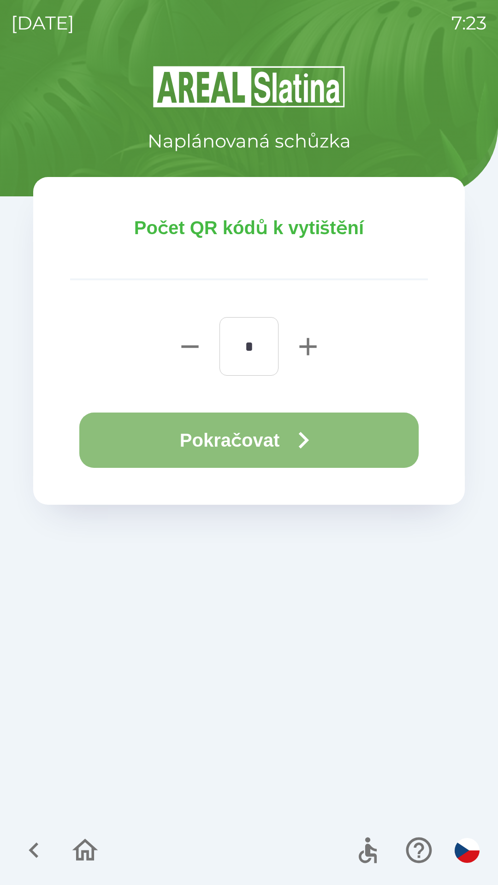
click at [212, 435] on button "Pokračovat" at bounding box center [248, 439] width 339 height 55
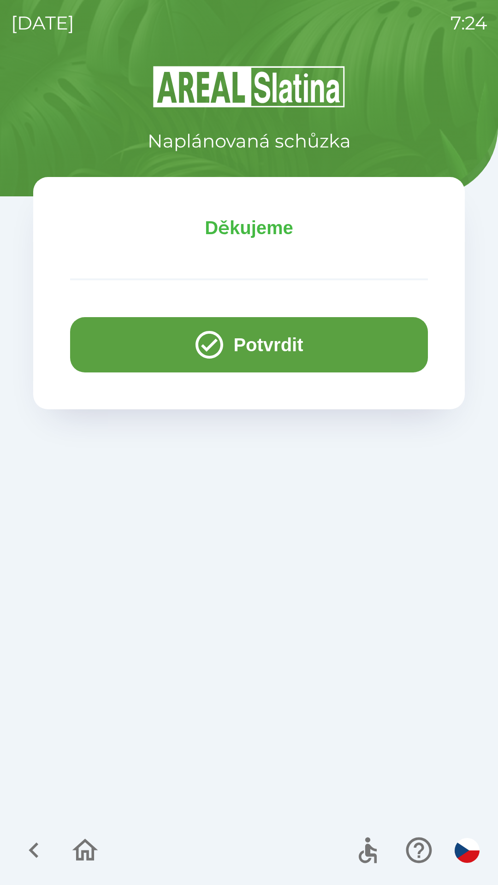
click at [108, 339] on button "Potvrdit" at bounding box center [249, 344] width 358 height 55
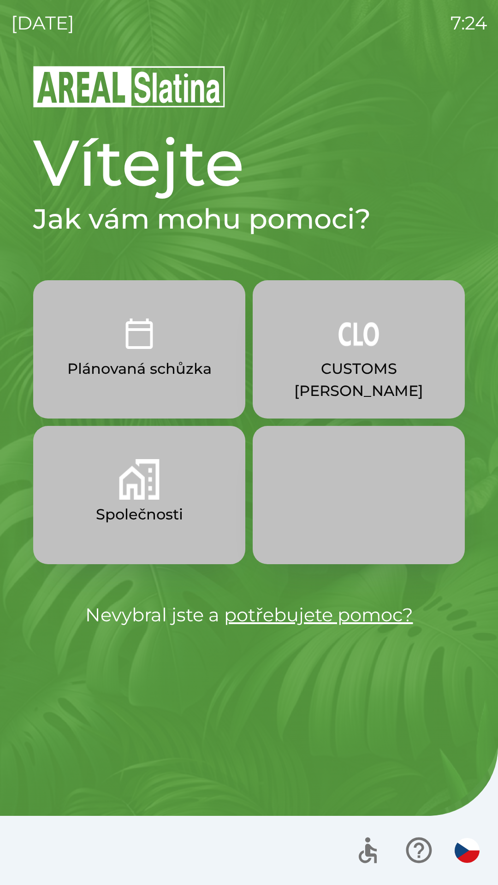
click at [362, 368] on p "CUSTOMS [PERSON_NAME]" at bounding box center [359, 380] width 168 height 44
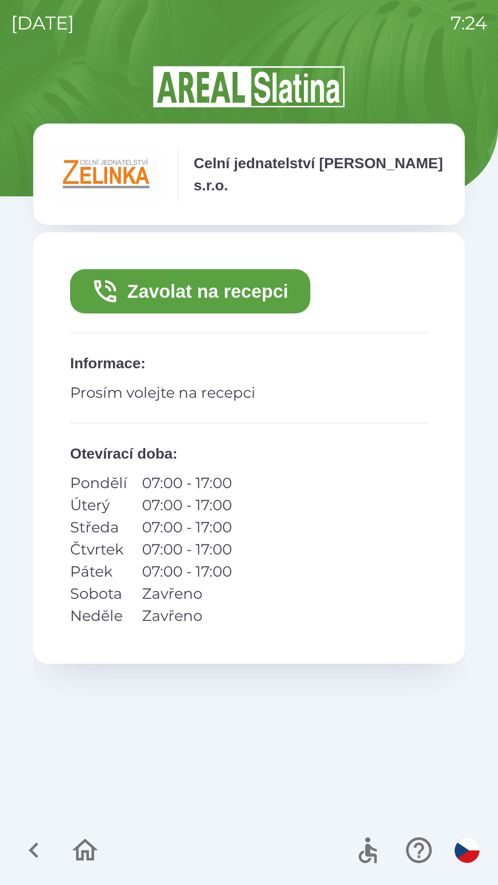
click at [265, 273] on button "Zavolat na recepci" at bounding box center [190, 291] width 240 height 44
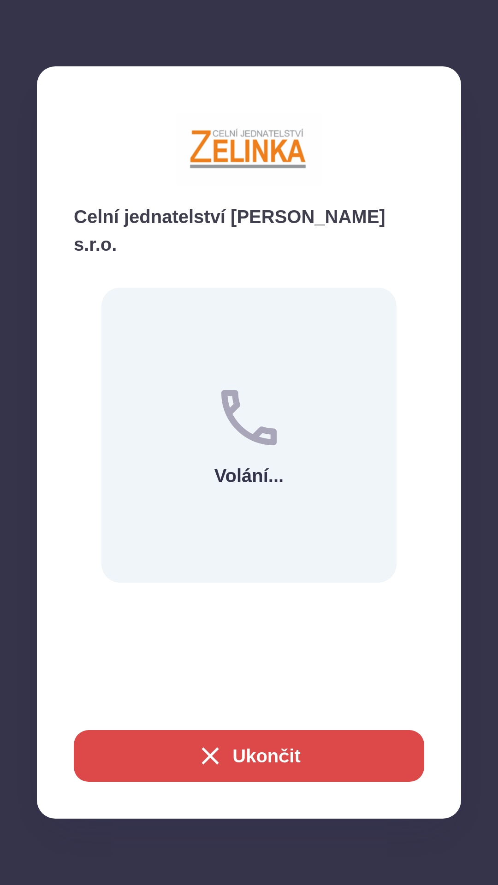
click at [264, 760] on button "Ukončit" at bounding box center [249, 756] width 350 height 52
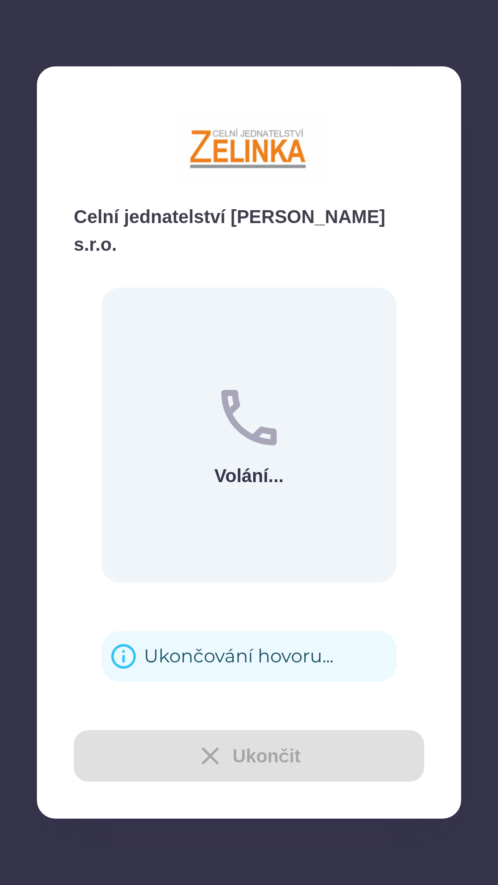
click at [234, 639] on div "Ukončování hovoru..." at bounding box center [238, 656] width 189 height 36
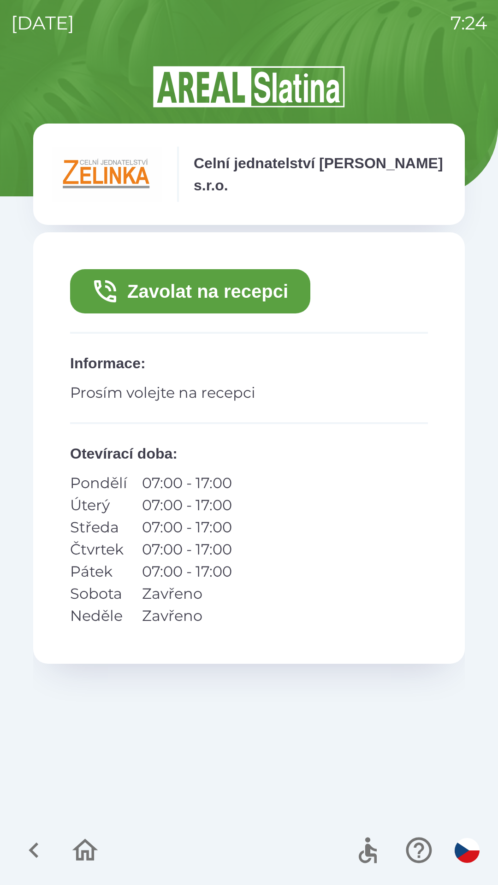
click at [216, 642] on div "Zavolat na recepci Informace : Prosím volejte na recepci Otevírací doba : Pondě…" at bounding box center [248, 447] width 431 height 431
click at [33, 855] on icon "button" at bounding box center [33, 849] width 31 height 31
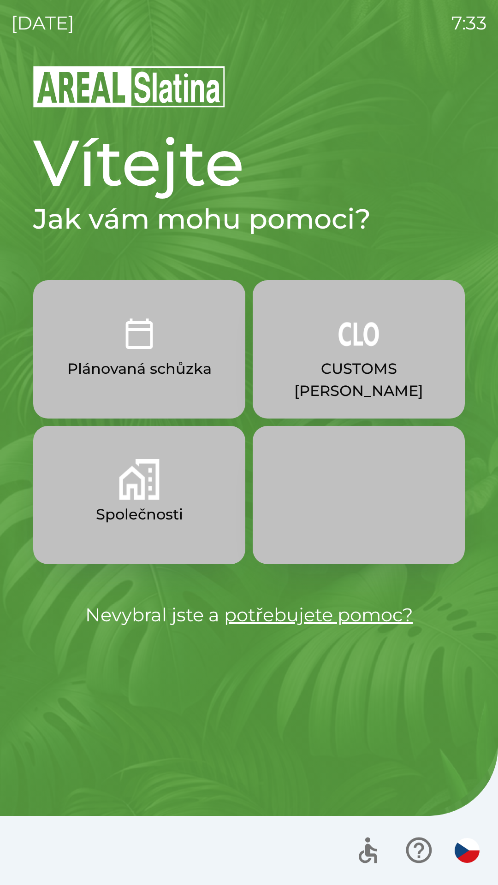
click at [129, 496] on img "button" at bounding box center [139, 479] width 41 height 41
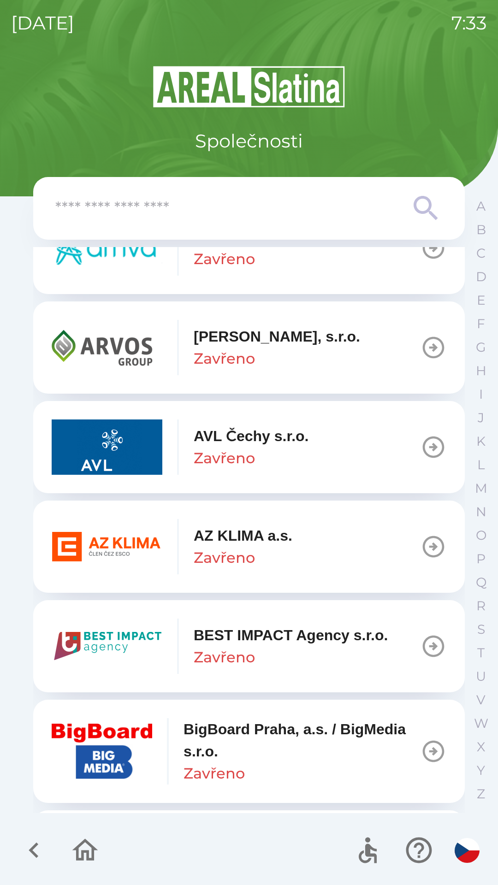
scroll to position [770, 0]
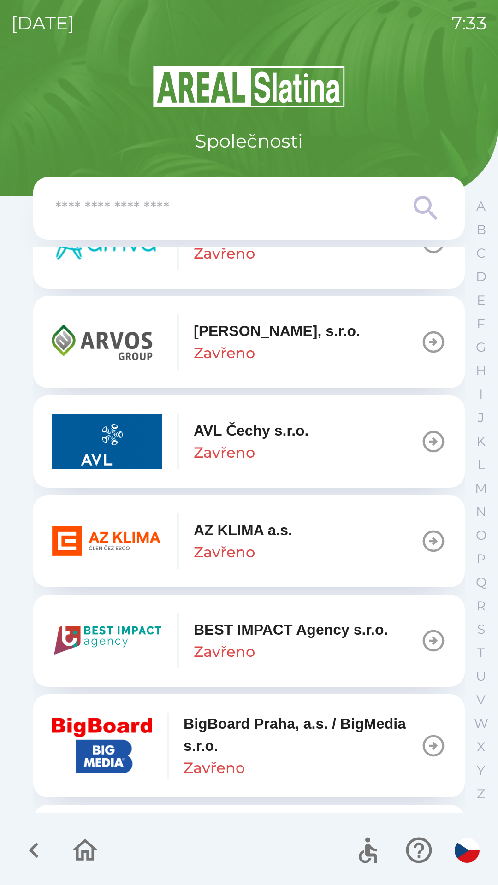
click at [194, 527] on p "AZ KLIMA a.s." at bounding box center [243, 530] width 99 height 22
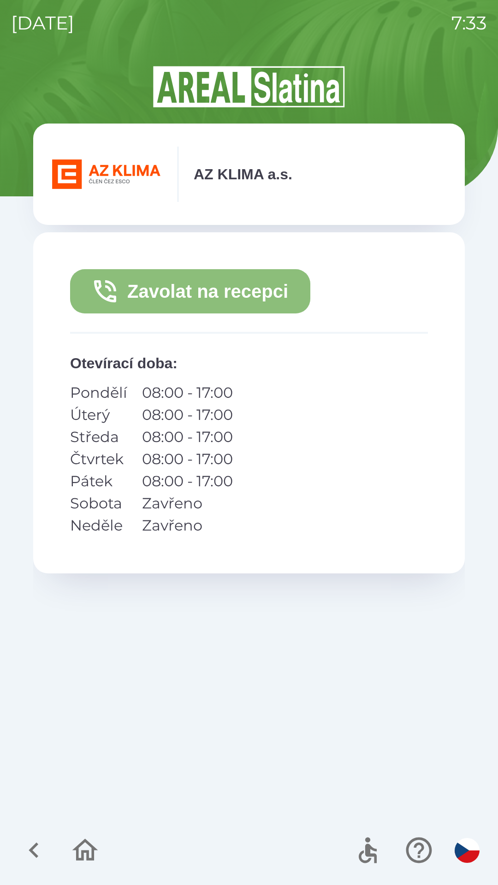
click at [161, 292] on button "Zavolat na recepci" at bounding box center [190, 291] width 240 height 44
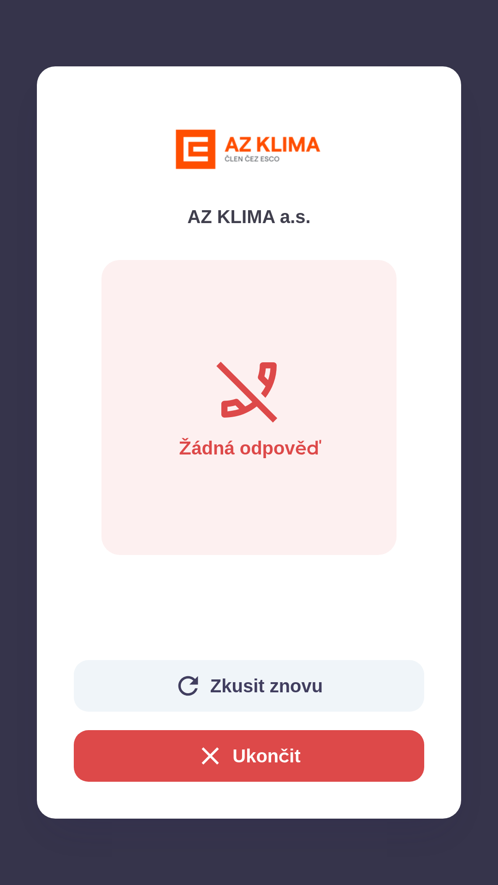
click at [295, 737] on button "Ukončit" at bounding box center [249, 756] width 350 height 52
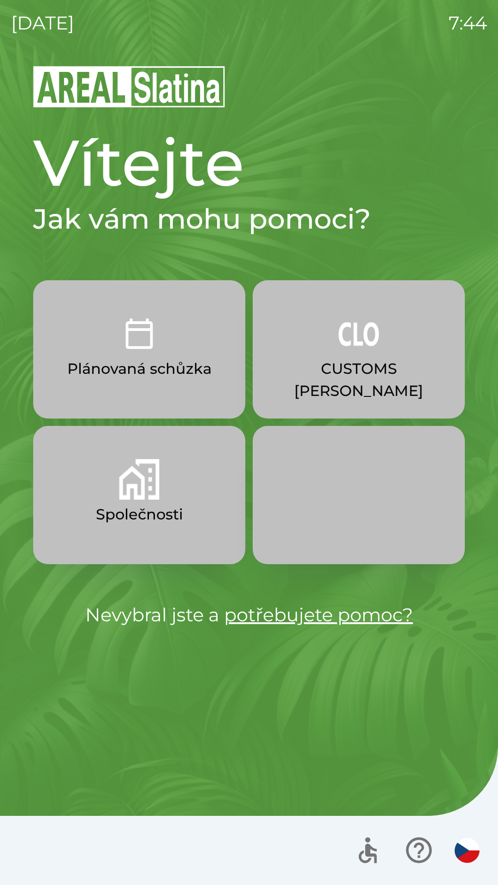
click at [147, 490] on img "button" at bounding box center [139, 479] width 41 height 41
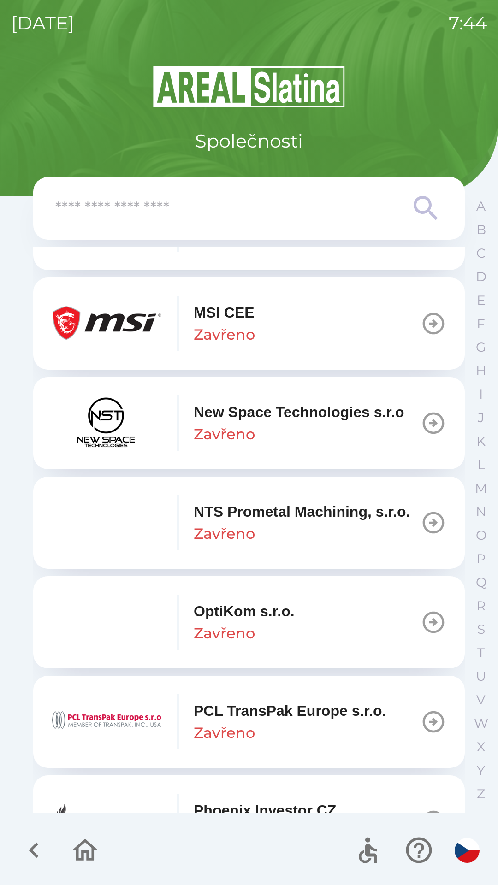
scroll to position [4612, 0]
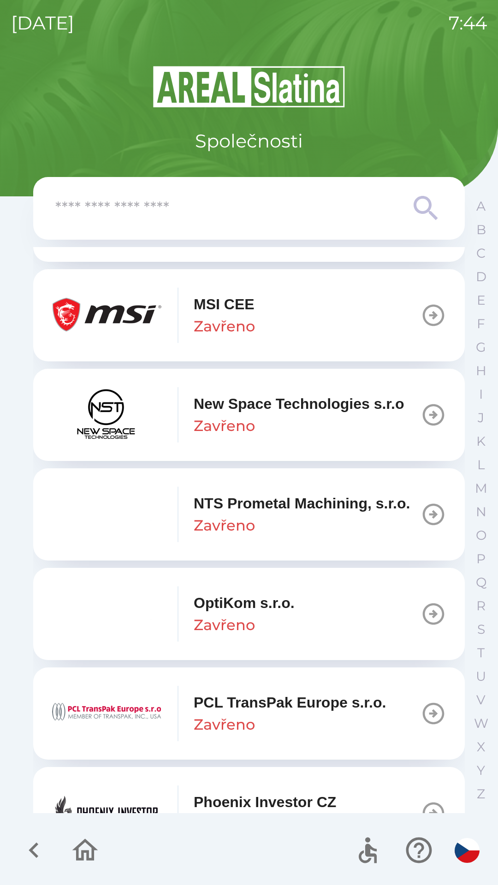
click at [421, 527] on icon "button" at bounding box center [433, 514] width 26 height 26
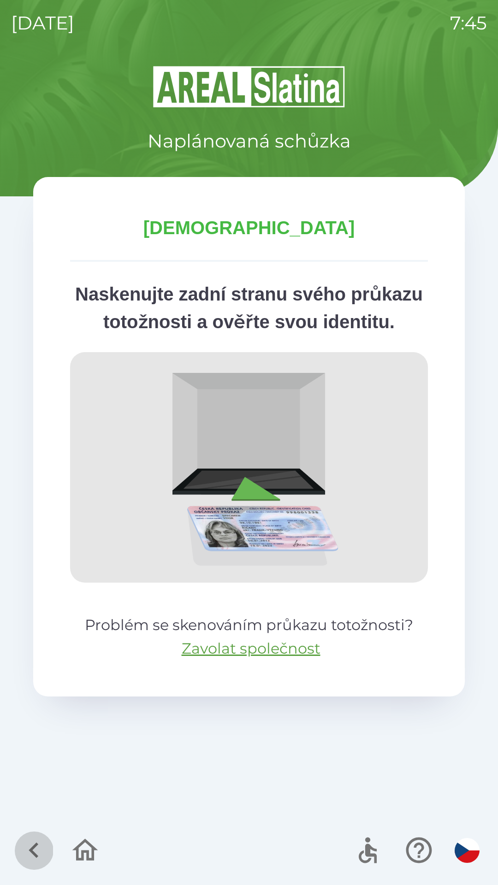
click at [27, 849] on icon "button" at bounding box center [33, 849] width 31 height 31
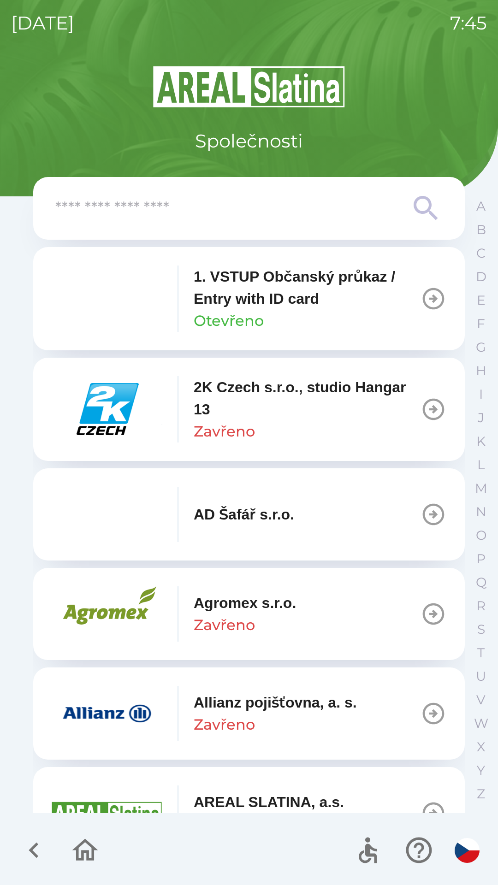
click at [18, 846] on button "button" at bounding box center [34, 850] width 38 height 38
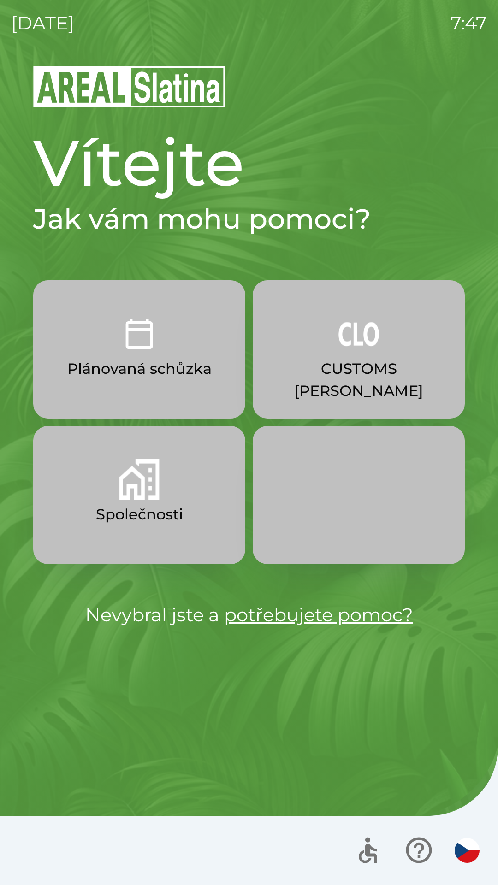
click at [348, 347] on img "button" at bounding box center [358, 333] width 41 height 41
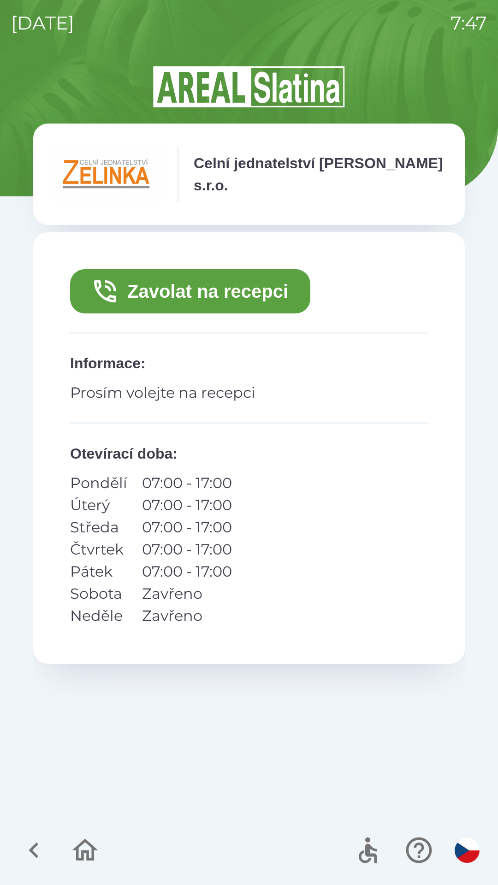
click at [166, 284] on button "Zavolat na recepci" at bounding box center [190, 291] width 240 height 44
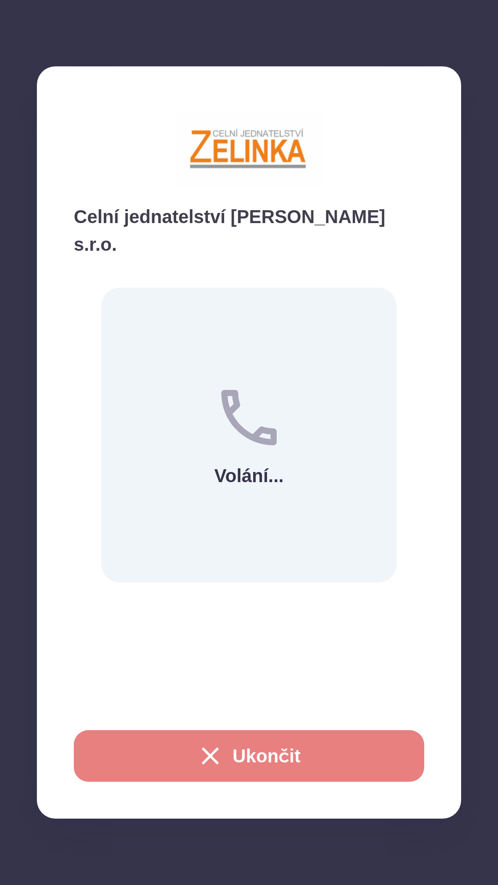
click at [244, 759] on button "Ukončit" at bounding box center [249, 756] width 350 height 52
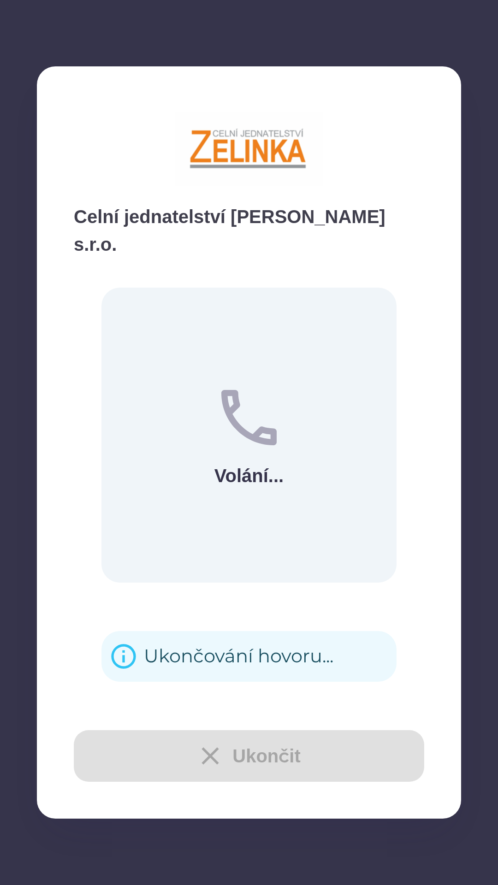
click at [225, 648] on div "Ukončování hovoru..." at bounding box center [238, 656] width 189 height 36
click at [202, 638] on div "Ukončování hovoru..." at bounding box center [238, 656] width 189 height 36
click at [207, 639] on div "Zavolat na recepci Informace : Prosím volejte na recepci Otevírací doba : Pondě…" at bounding box center [248, 447] width 431 height 431
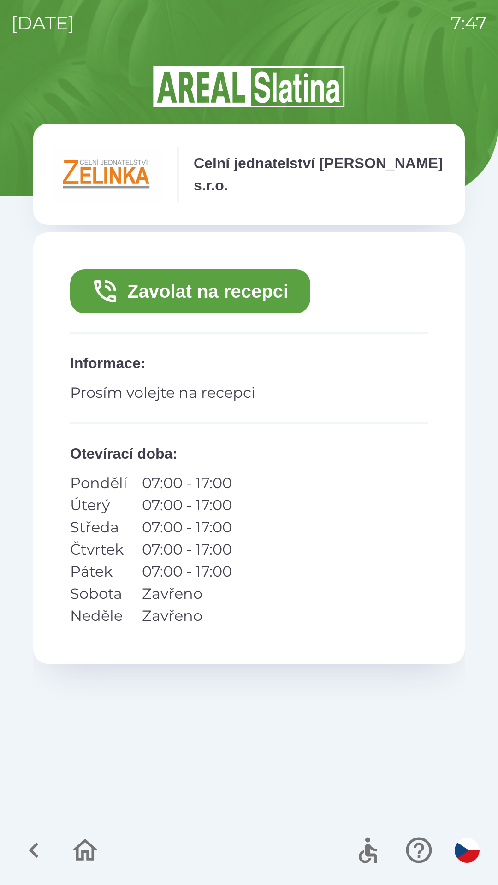
click at [35, 843] on icon "button" at bounding box center [33, 849] width 31 height 31
